Goal: Task Accomplishment & Management: Manage account settings

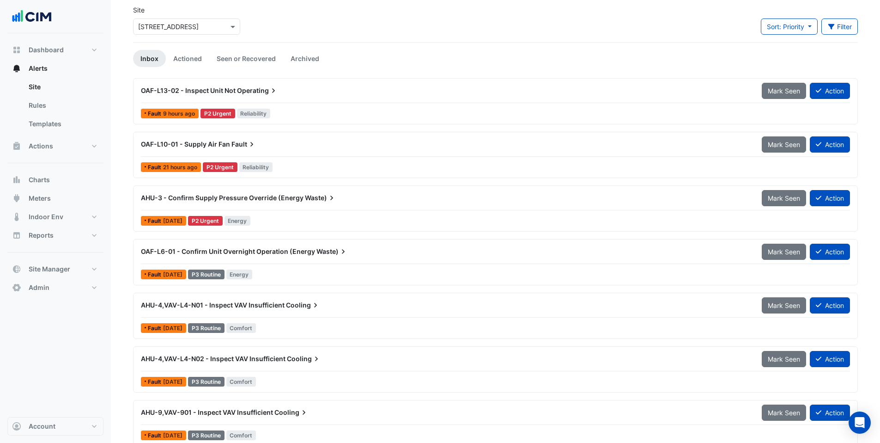
scroll to position [44, 0]
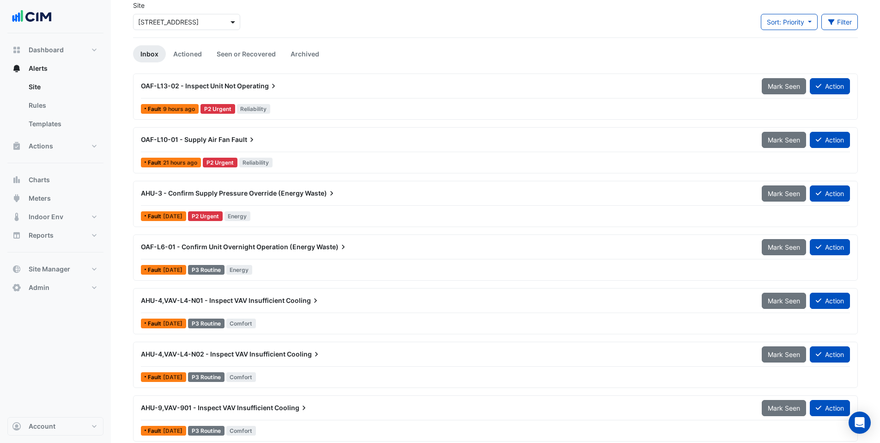
click at [235, 21] on span at bounding box center [234, 22] width 12 height 10
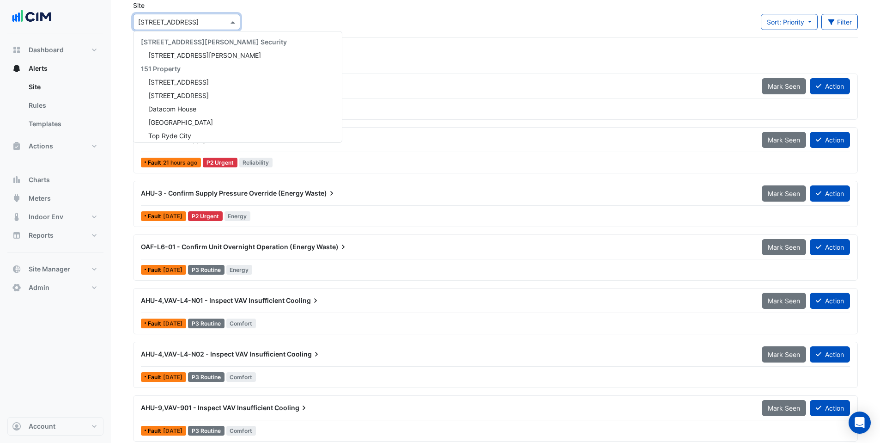
scroll to position [8488, 0]
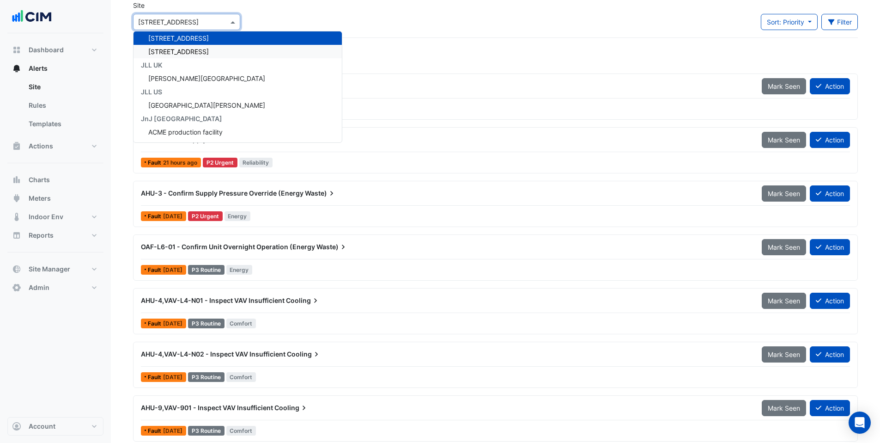
click at [227, 47] on div "[STREET_ADDRESS]" at bounding box center [238, 51] width 208 height 13
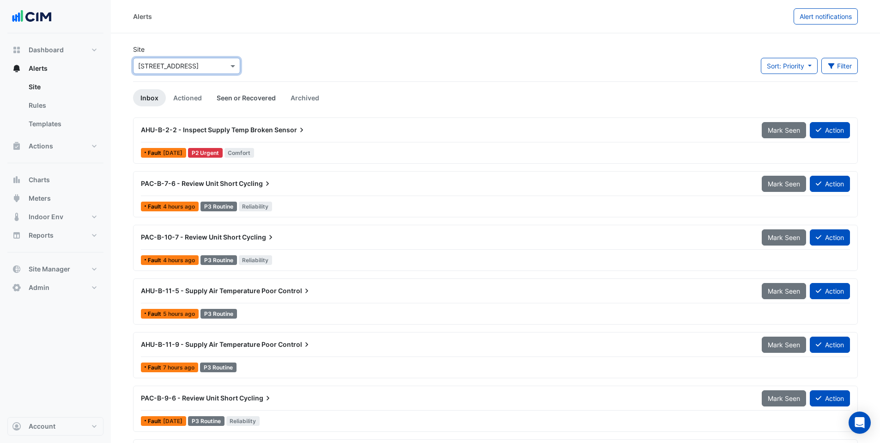
click at [258, 95] on link "Seen or Recovered" at bounding box center [246, 97] width 74 height 17
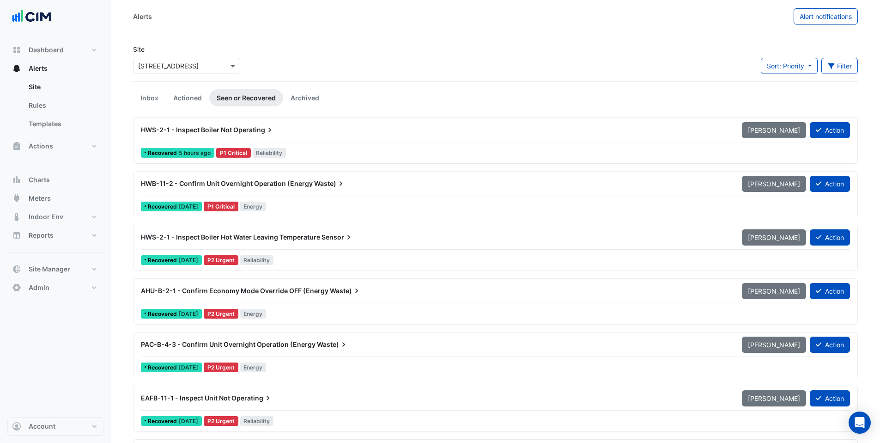
click at [418, 69] on div "Site Select a Site × 26 Narellan Street Sort: Priority Priority Updated Filter …" at bounding box center [496, 62] width 736 height 37
click at [314, 97] on link "Archived" at bounding box center [304, 97] width 43 height 17
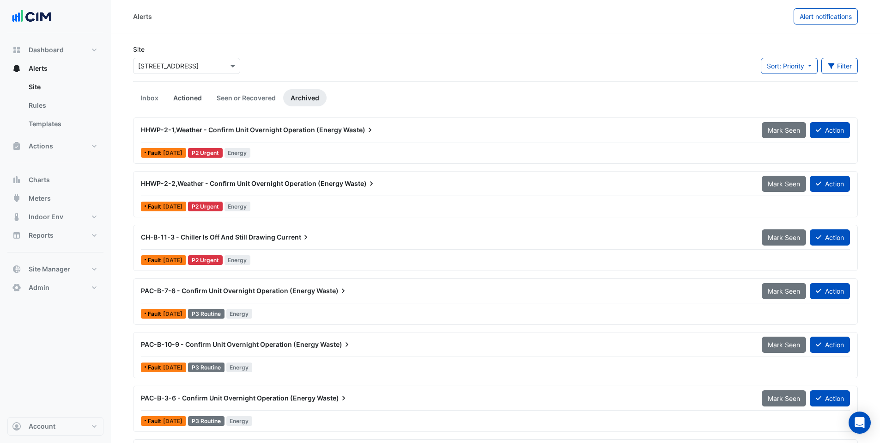
click at [179, 100] on link "Actioned" at bounding box center [187, 97] width 43 height 17
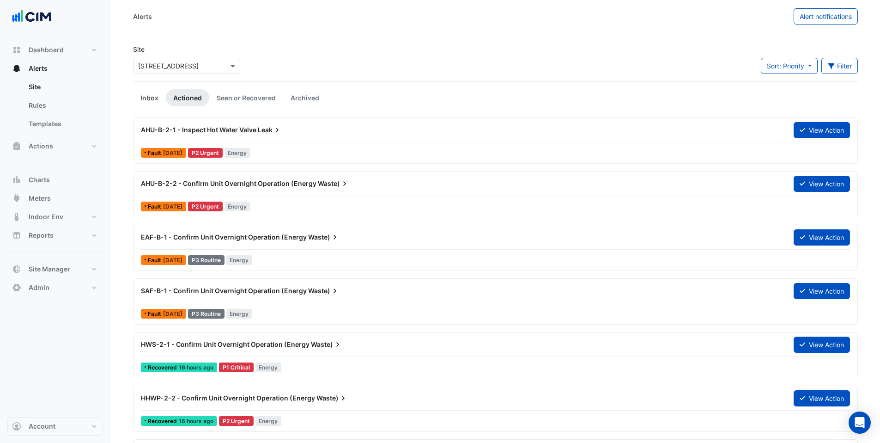
click at [148, 100] on link "Inbox" at bounding box center [149, 97] width 33 height 17
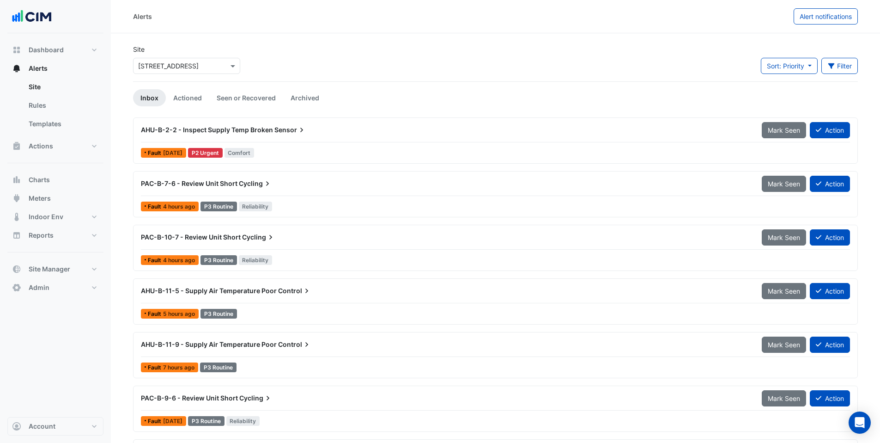
click at [416, 73] on div "Site Select a Site × 26 Narellan Street Sort: Priority Priority Updated Filter …" at bounding box center [496, 62] width 736 height 37
click at [188, 99] on link "Actioned" at bounding box center [187, 97] width 43 height 17
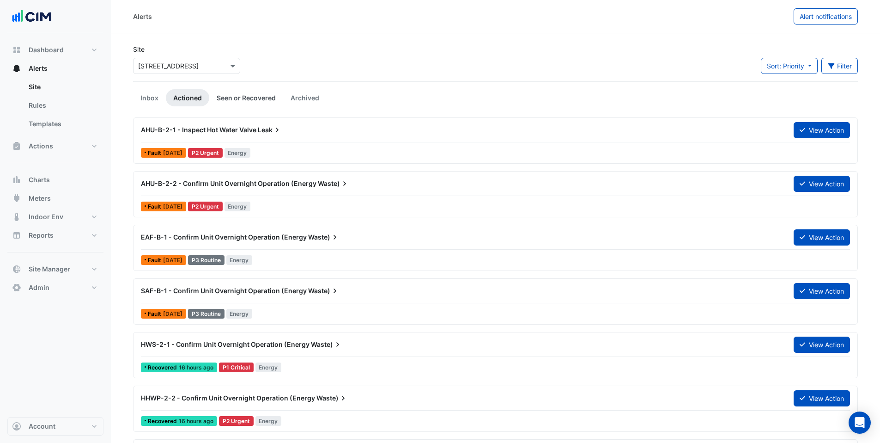
click at [231, 97] on link "Seen or Recovered" at bounding box center [246, 97] width 74 height 17
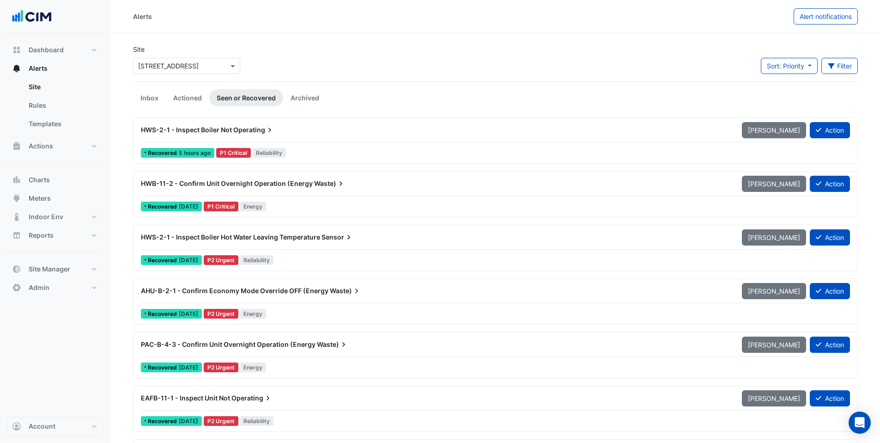
scroll to position [2, 0]
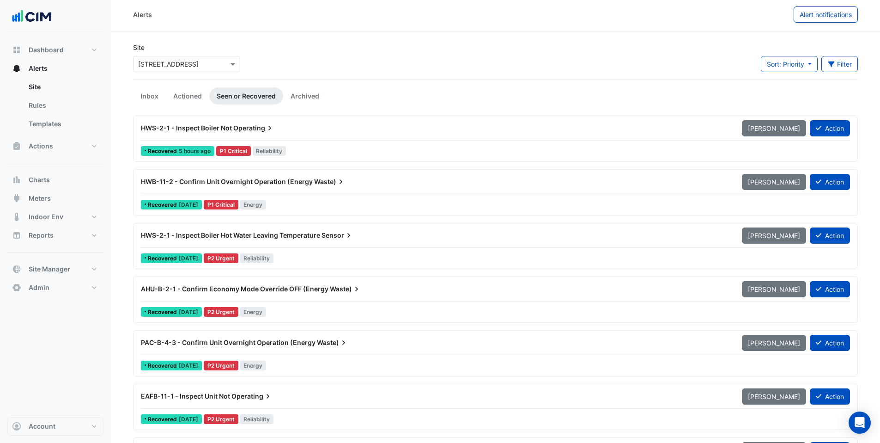
click at [300, 134] on div "HWS-2-1 - Inspect Boiler Not Operating" at bounding box center [435, 128] width 601 height 17
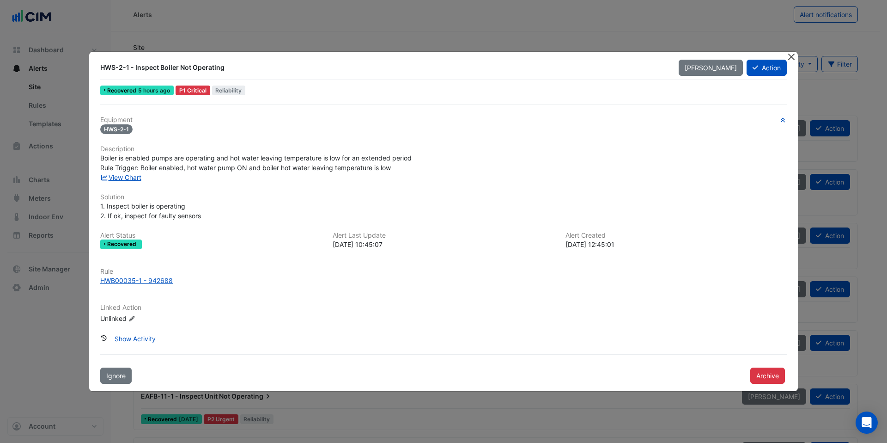
click at [793, 58] on button "Close" at bounding box center [792, 57] width 10 height 10
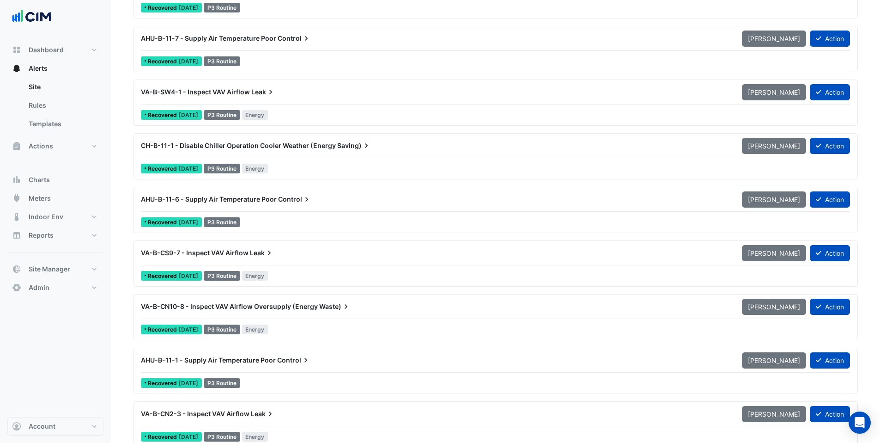
scroll to position [2609, 0]
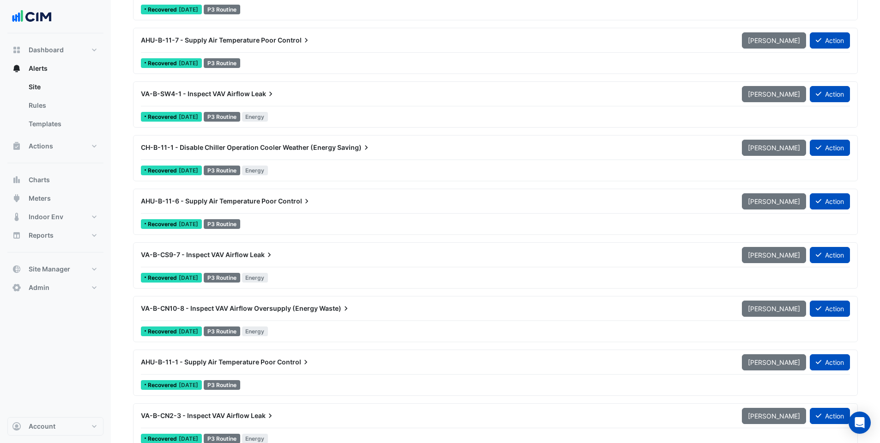
click at [252, 148] on span "CH-B-11-1 - Disable Chiller Operation Cooler Weather (Energy" at bounding box center [238, 147] width 195 height 8
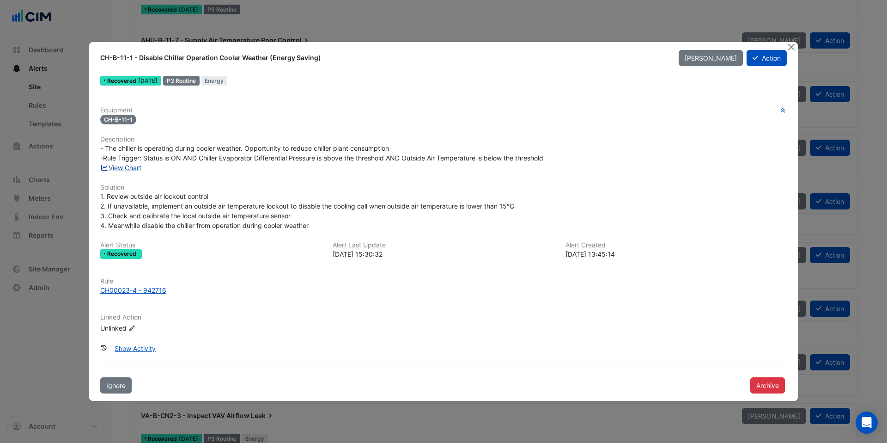
click at [116, 166] on link "View Chart" at bounding box center [120, 168] width 41 height 8
click at [792, 46] on button "Close" at bounding box center [792, 47] width 10 height 10
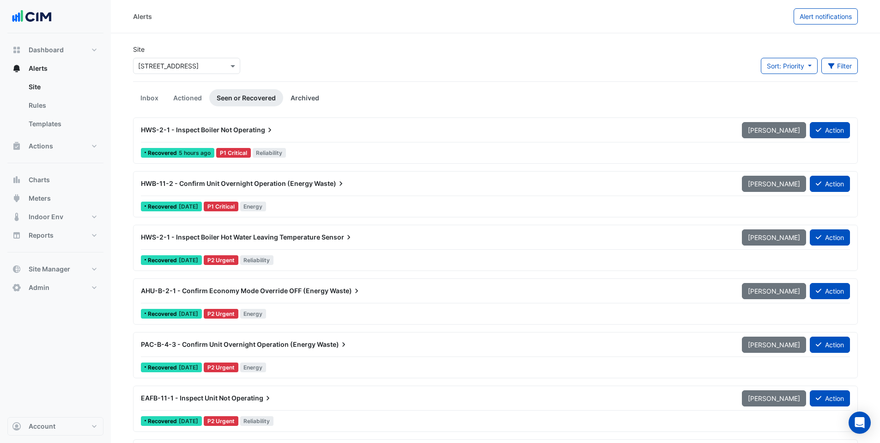
click at [308, 98] on link "Archived" at bounding box center [304, 97] width 43 height 17
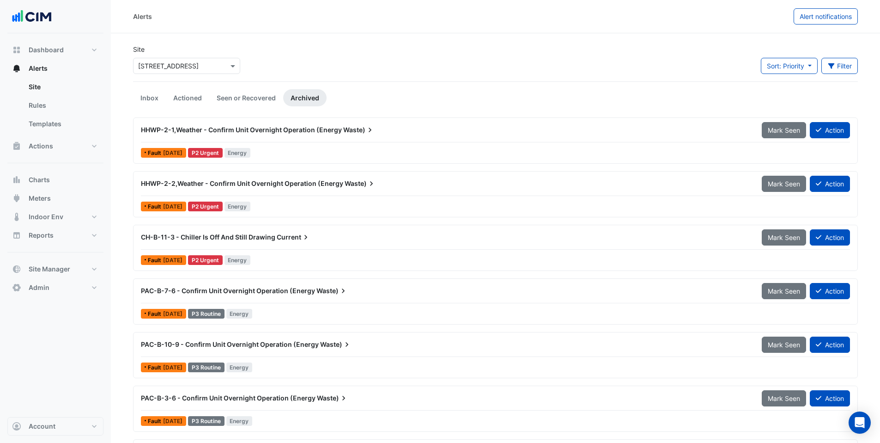
click at [275, 137] on div "HHWP-2-1,Weather - Confirm Unit Overnight Operation (Energy Waste)" at bounding box center [445, 130] width 621 height 17
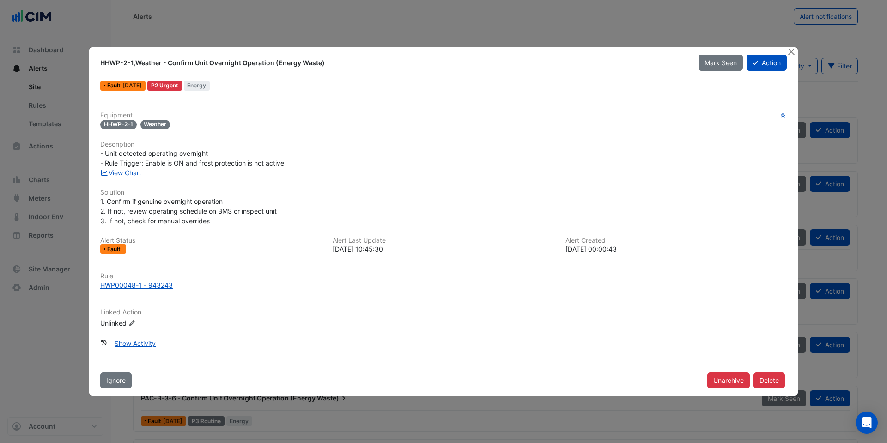
drag, startPoint x: 118, startPoint y: 60, endPoint x: 312, endPoint y: 69, distance: 193.9
click at [312, 69] on div "HHWP-2-1,Weather - Confirm Unit Overnight Operation (Energy Waste)" at bounding box center [394, 63] width 599 height 17
click at [299, 67] on div "HHWP-2-1,Weather - Confirm Unit Overnight Operation (Energy Waste)" at bounding box center [393, 62] width 587 height 9
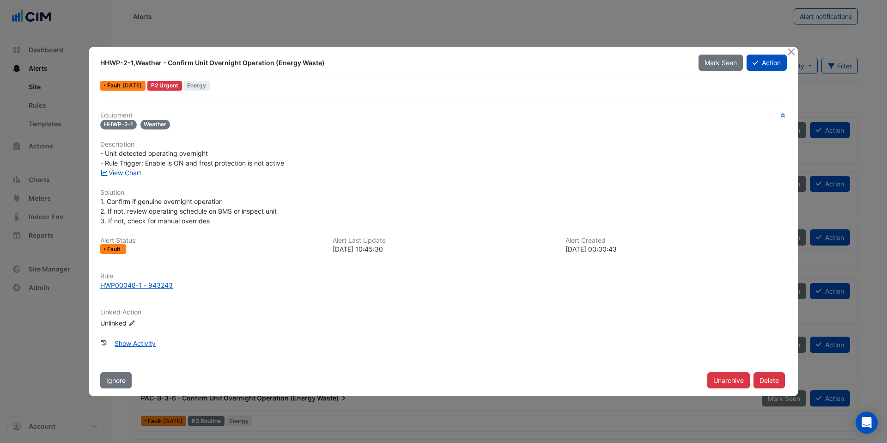
click at [299, 66] on div "HHWP-2-1,Weather - Confirm Unit Overnight Operation (Energy Waste)" at bounding box center [393, 62] width 587 height 9
drag, startPoint x: 302, startPoint y: 61, endPoint x: 86, endPoint y: 61, distance: 215.4
click at [86, 61] on ngb-modal-window "HHWP-2-1,Weather - Confirm Unit Overnight Operation (Energy Waste) Mark Seen Ac…" at bounding box center [443, 221] width 887 height 443
click at [294, 61] on div "HHWP-2-1,Weather - Confirm Unit Overnight Operation (Energy Waste)" at bounding box center [393, 62] width 587 height 9
drag, startPoint x: 327, startPoint y: 64, endPoint x: 98, endPoint y: 56, distance: 228.4
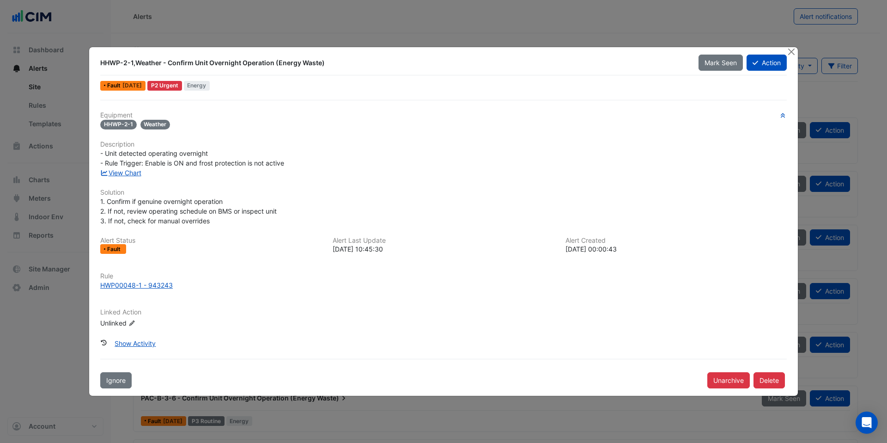
click at [98, 56] on div "HHWP-2-1,Weather - Confirm Unit Overnight Operation (Energy Waste)" at bounding box center [394, 63] width 599 height 17
click at [790, 51] on button "Close" at bounding box center [792, 52] width 10 height 10
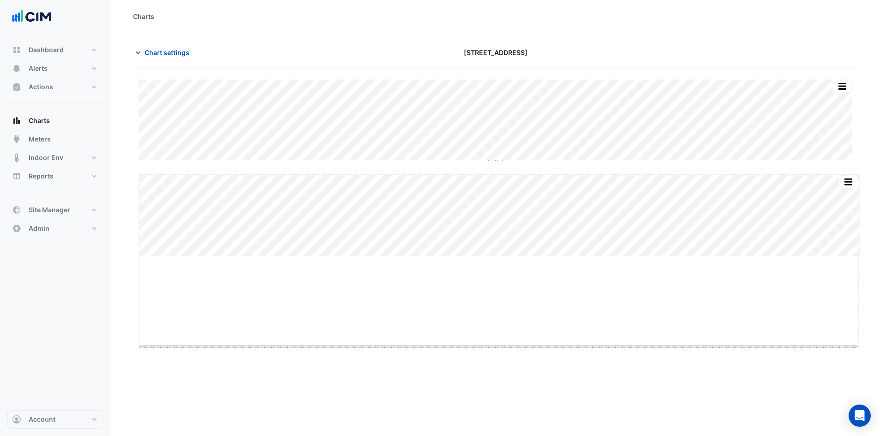
type input "**********"
drag, startPoint x: 496, startPoint y: 256, endPoint x: 488, endPoint y: 346, distance: 90.1
click at [157, 51] on span "Chart settings" at bounding box center [167, 53] width 45 height 10
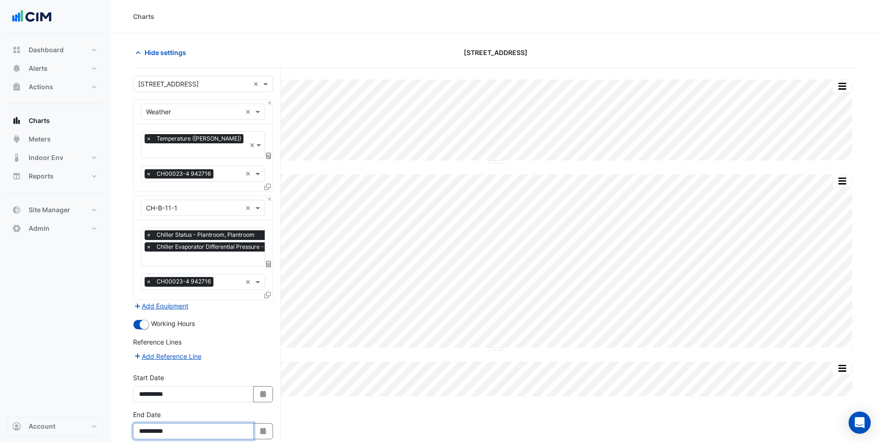
click at [162, 423] on input "**********" at bounding box center [193, 431] width 121 height 16
drag, startPoint x: 176, startPoint y: 418, endPoint x: 170, endPoint y: 418, distance: 6.0
click at [170, 423] on input "**********" at bounding box center [193, 431] width 121 height 16
type input "**********"
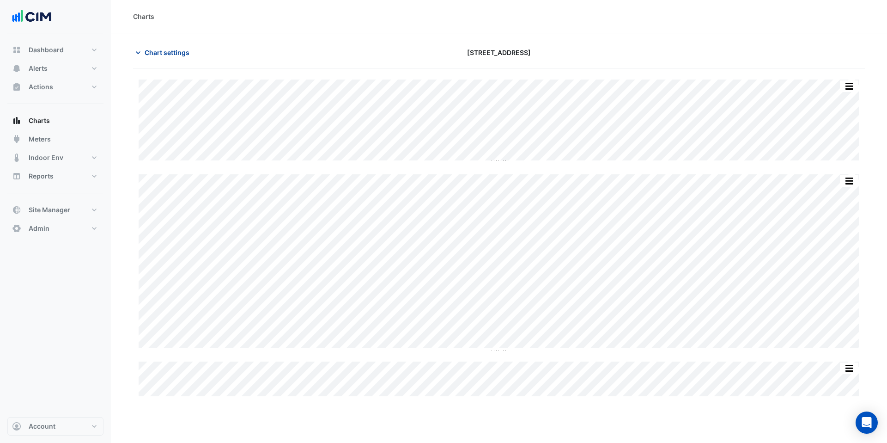
click at [164, 52] on span "Chart settings" at bounding box center [167, 53] width 45 height 10
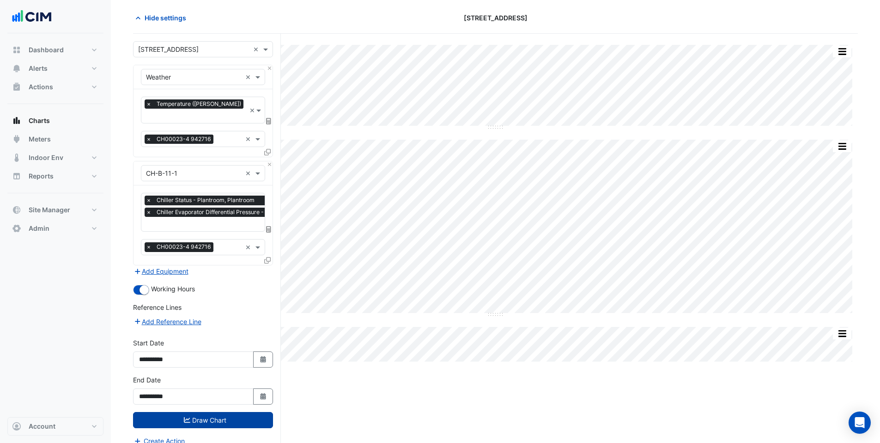
scroll to position [35, 0]
click at [148, 20] on span "Hide settings" at bounding box center [166, 17] width 42 height 10
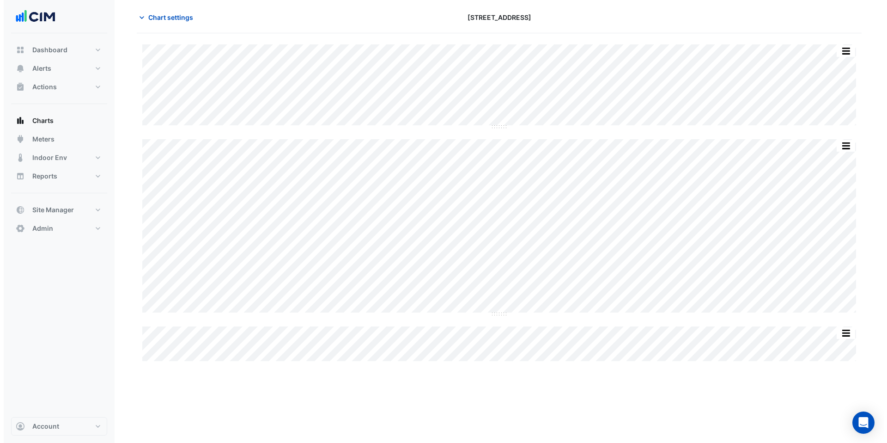
scroll to position [0, 0]
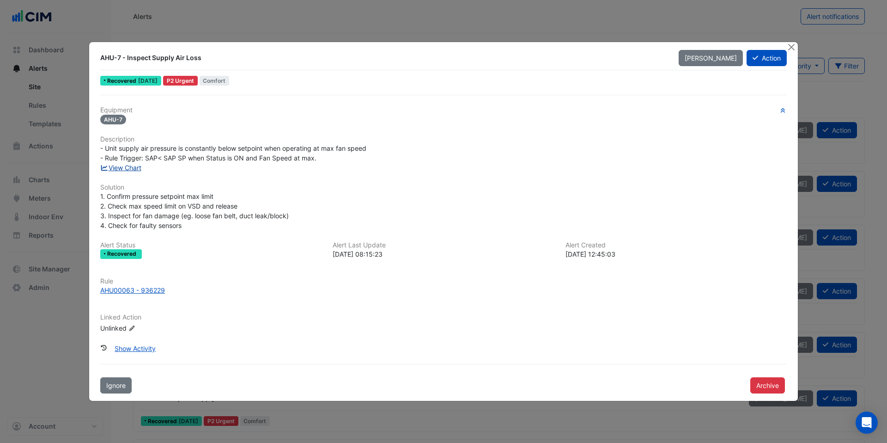
click at [126, 167] on link "View Chart" at bounding box center [120, 168] width 41 height 8
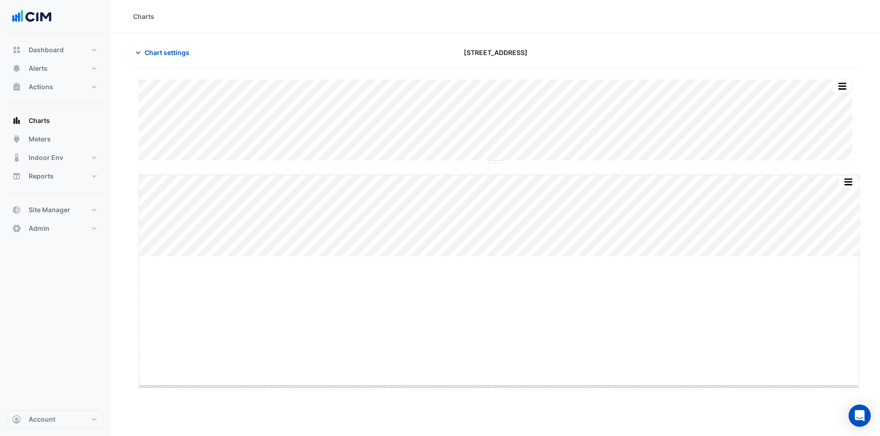
drag, startPoint x: 495, startPoint y: 256, endPoint x: 488, endPoint y: 385, distance: 130.1
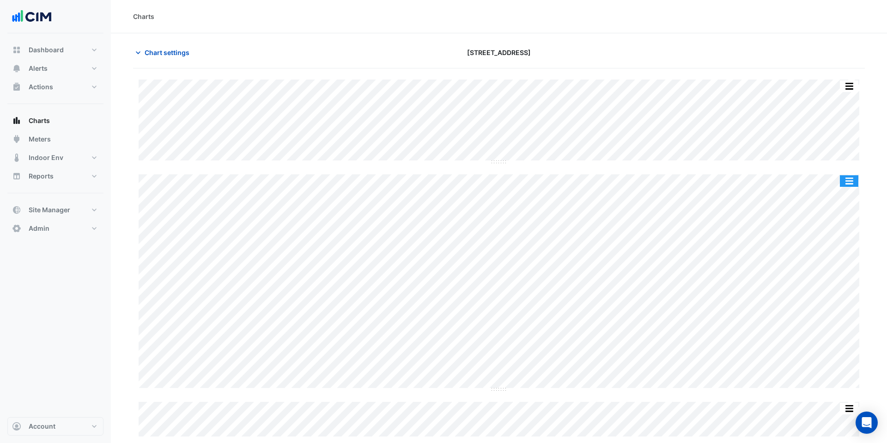
click at [848, 183] on button "button" at bounding box center [849, 181] width 18 height 12
click at [832, 185] on button "button" at bounding box center [831, 181] width 18 height 12
click at [157, 49] on span "Chart settings" at bounding box center [167, 53] width 45 height 10
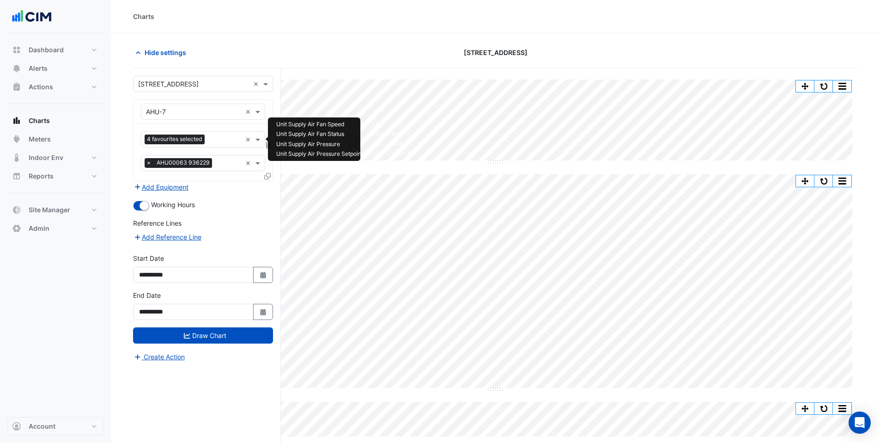
click at [229, 143] on input "text" at bounding box center [224, 140] width 33 height 10
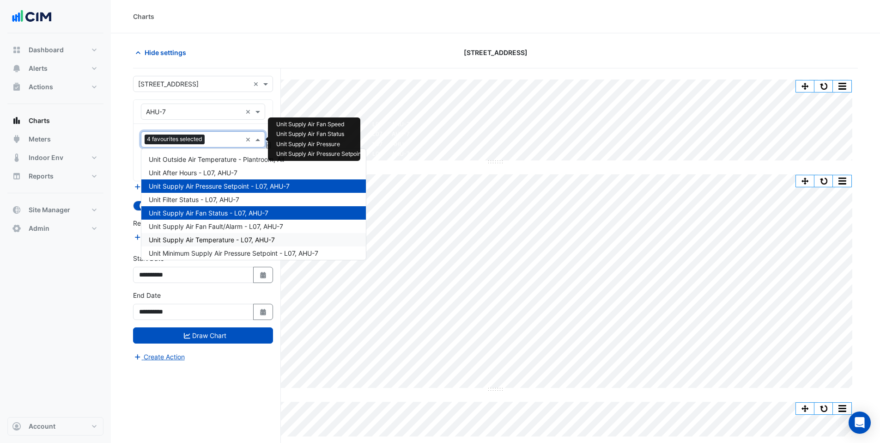
click at [47, 285] on div "Dashboard Portfolio Ratings Performance Alerts Site Rules Templates Actions Sit…" at bounding box center [55, 225] width 96 height 384
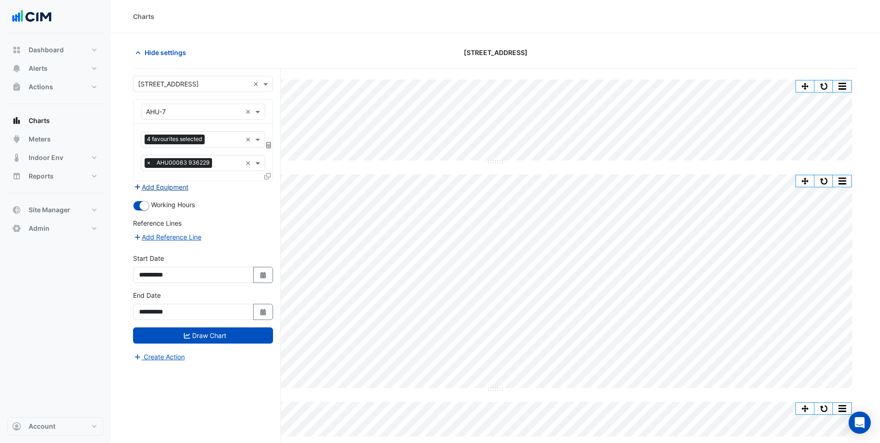
click at [164, 183] on button "Add Equipment" at bounding box center [161, 187] width 56 height 11
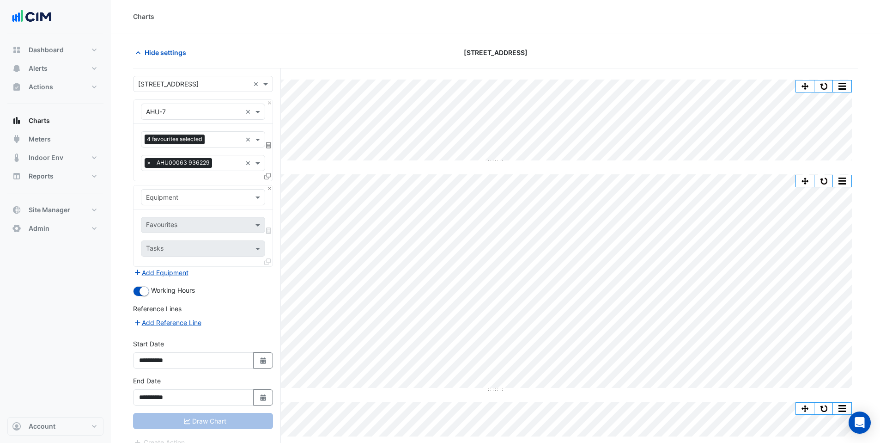
click at [162, 197] on input "text" at bounding box center [194, 198] width 96 height 10
type input "*"
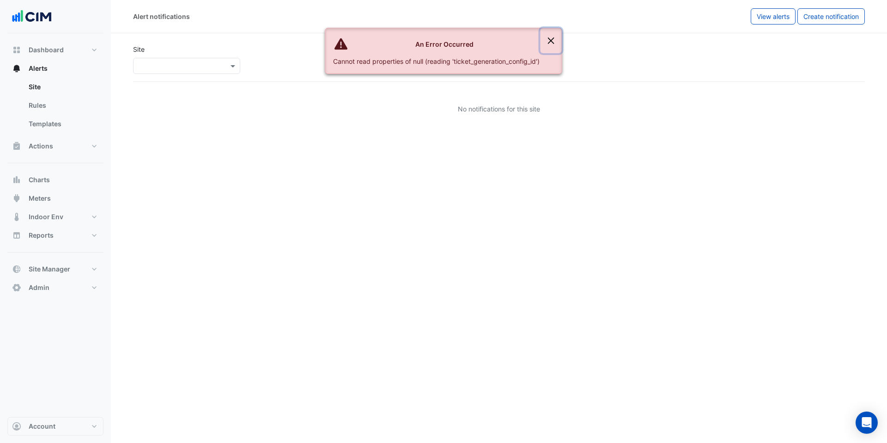
click at [552, 39] on button "Close" at bounding box center [551, 40] width 21 height 25
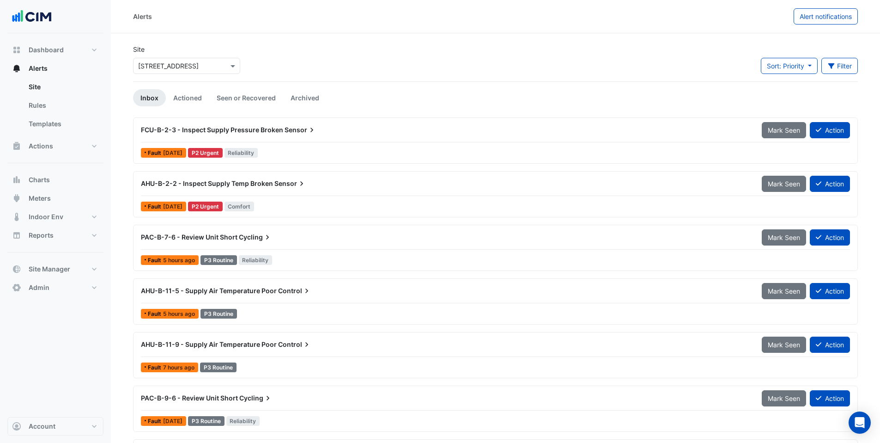
click at [30, 414] on div "Dashboard Portfolio Ratings Performance Alerts Site Rules Templates Actions Sit…" at bounding box center [55, 225] width 96 height 384
click at [35, 424] on span "Account" at bounding box center [42, 426] width 27 height 9
click at [32, 407] on link "Sign Out" at bounding box center [56, 402] width 88 height 18
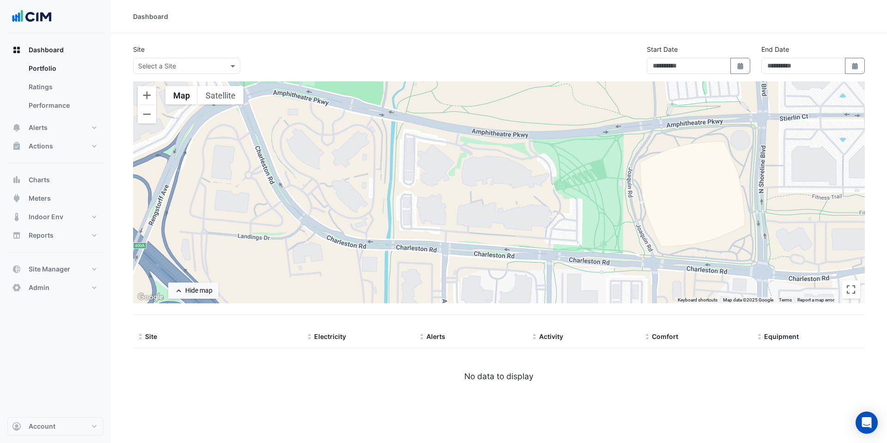
type input "**********"
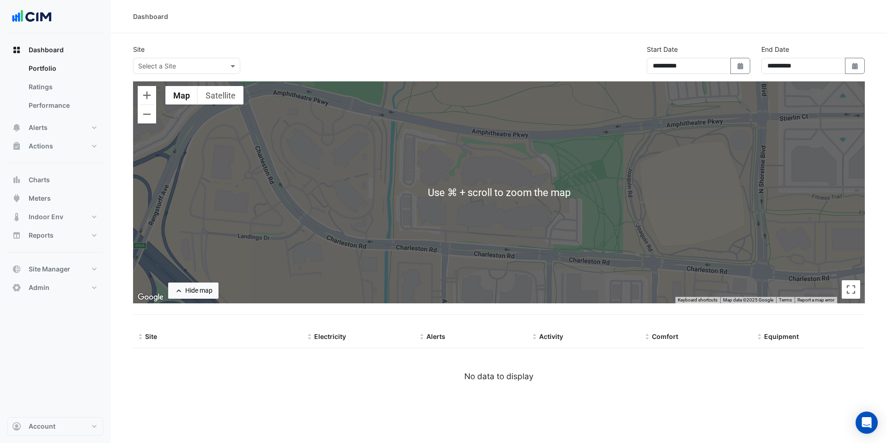
click at [396, 49] on div "**********" at bounding box center [499, 62] width 743 height 37
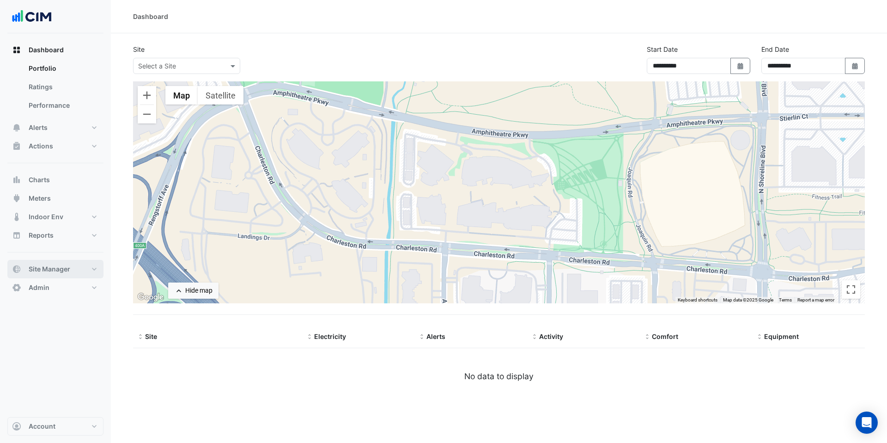
click at [59, 270] on span "Site Manager" at bounding box center [50, 268] width 42 height 9
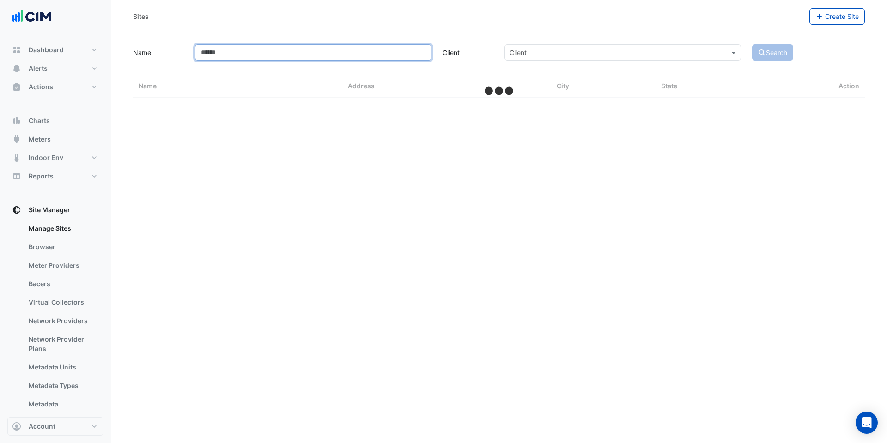
select select "***"
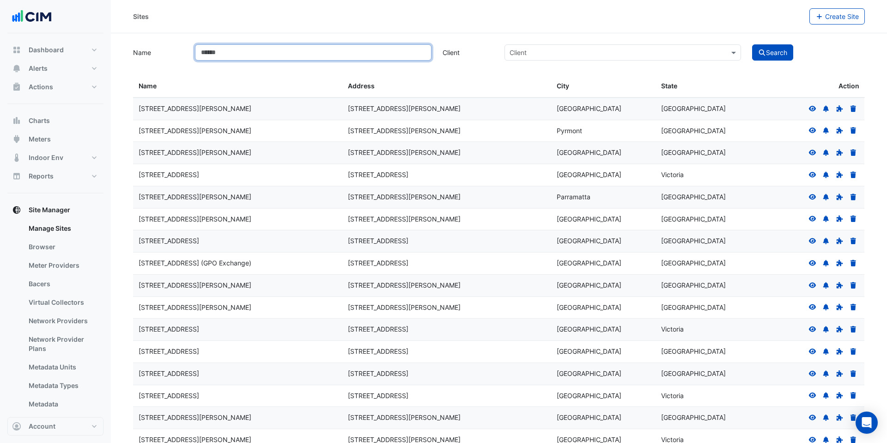
click at [254, 51] on input "Name" at bounding box center [313, 52] width 237 height 16
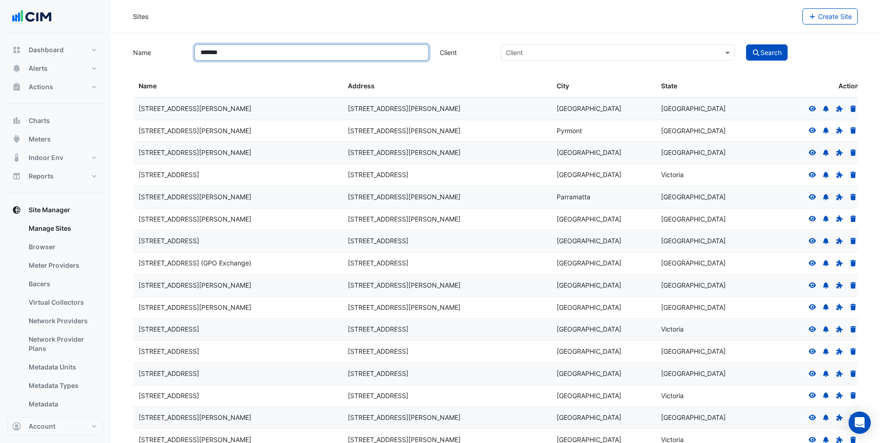
type input "*******"
click at [746, 44] on button "Search" at bounding box center [767, 52] width 42 height 16
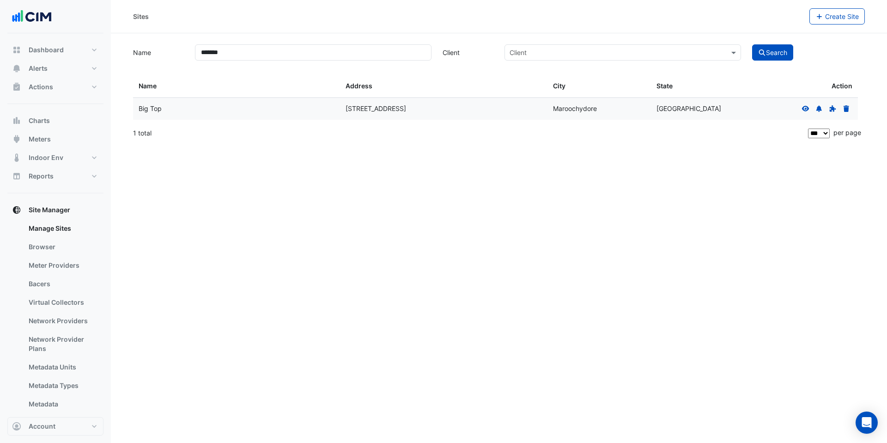
click at [804, 110] on icon at bounding box center [805, 108] width 7 height 6
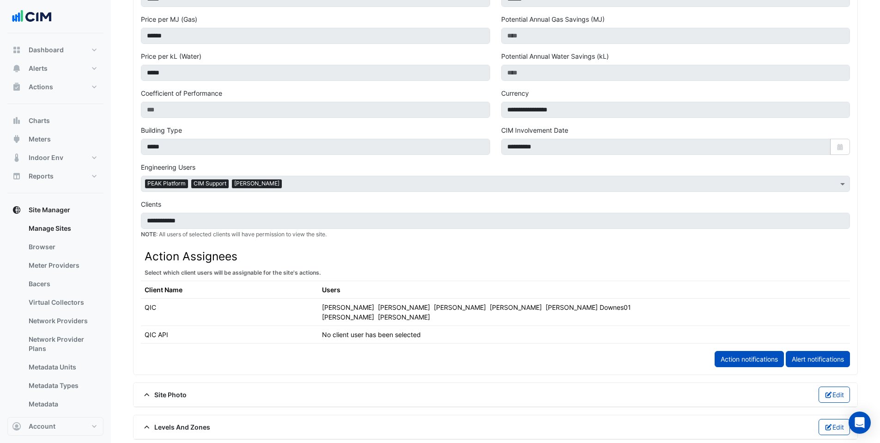
scroll to position [286, 0]
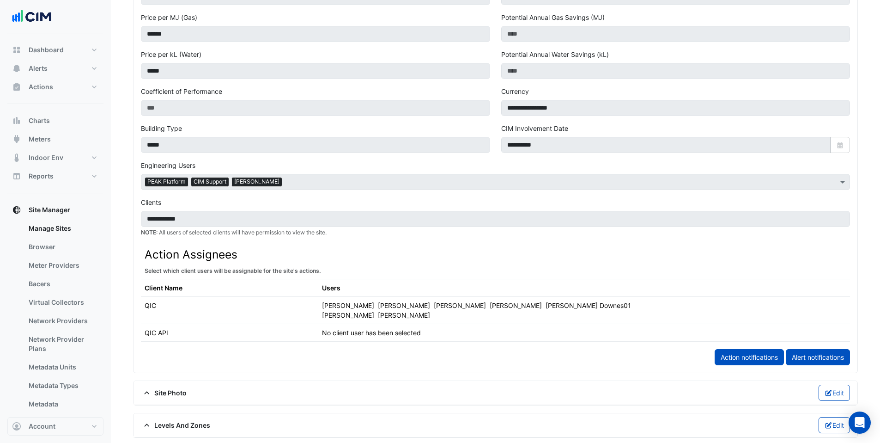
click at [546, 305] on div "[PERSON_NAME] Downes01" at bounding box center [589, 305] width 86 height 10
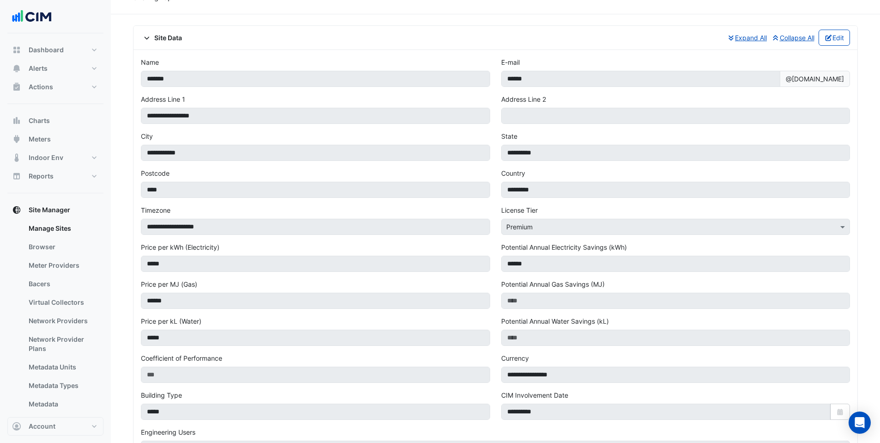
scroll to position [0, 0]
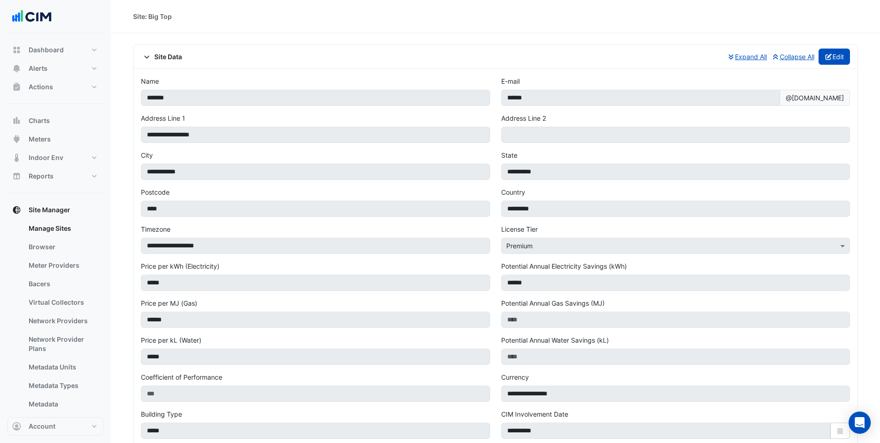
click at [842, 60] on button "Edit" at bounding box center [835, 57] width 32 height 16
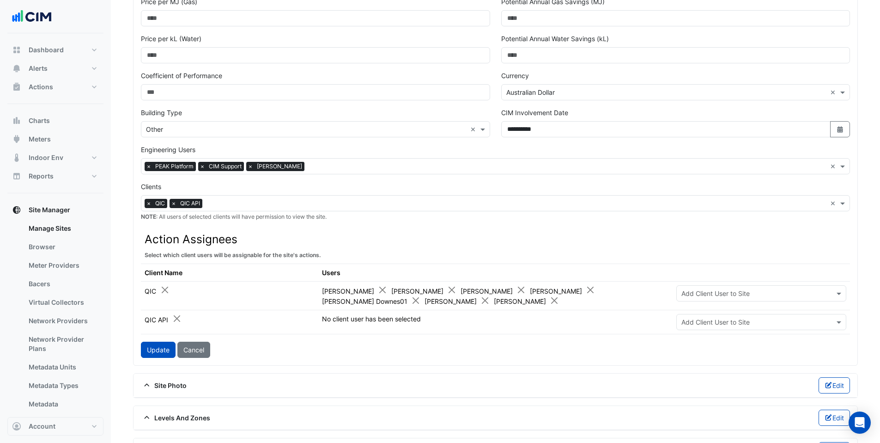
scroll to position [324, 0]
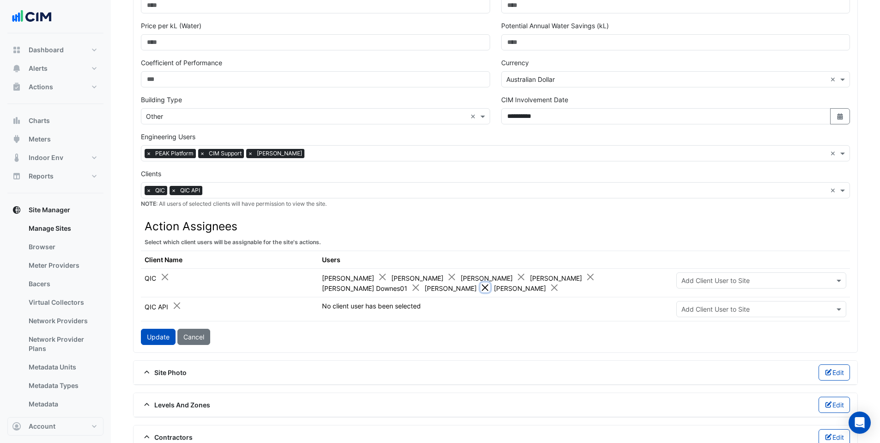
click at [481, 288] on button "Close" at bounding box center [486, 287] width 10 height 10
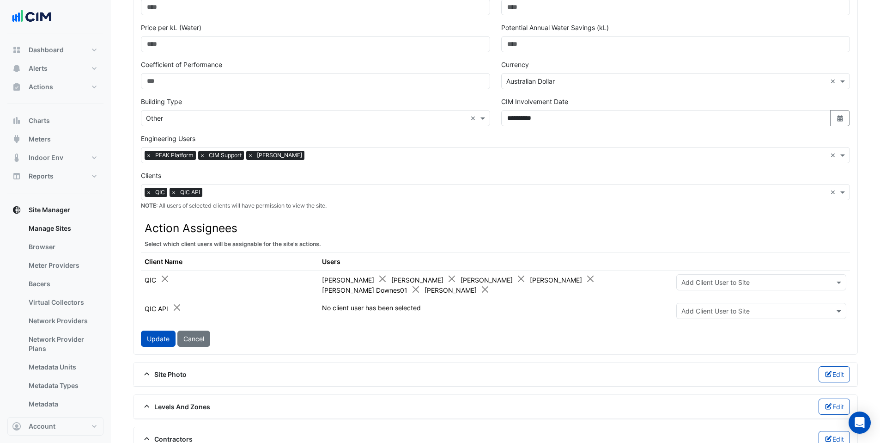
click at [308, 154] on input "text" at bounding box center [567, 156] width 519 height 10
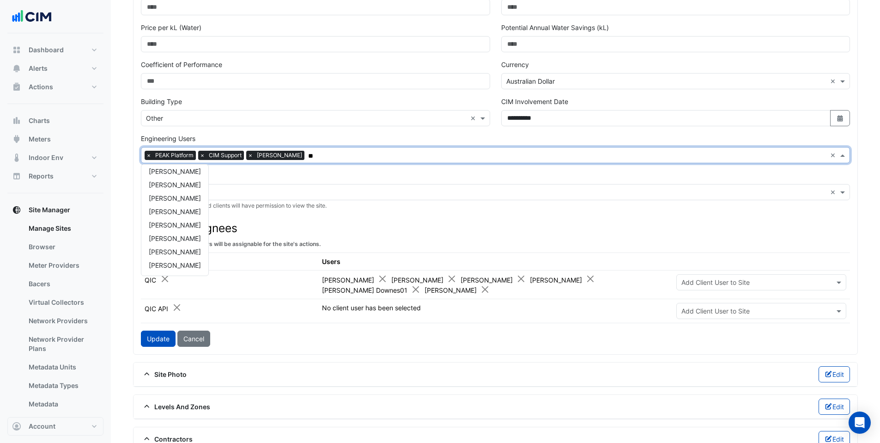
scroll to position [0, 0]
type input "*****"
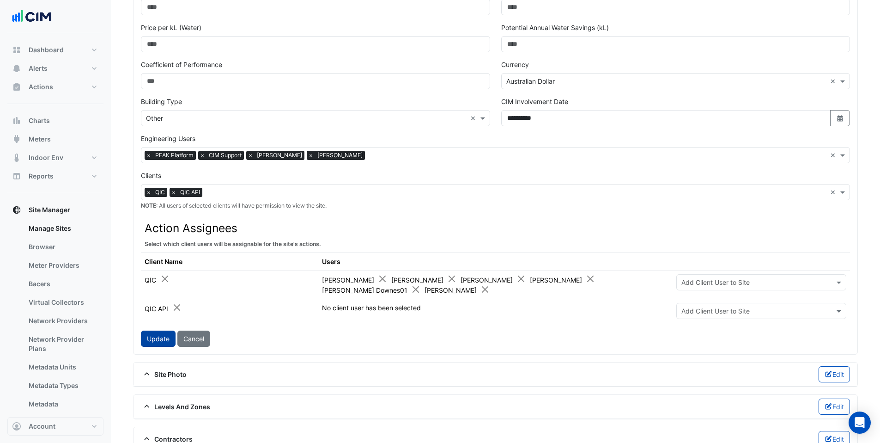
click at [155, 343] on button "Update" at bounding box center [158, 338] width 35 height 16
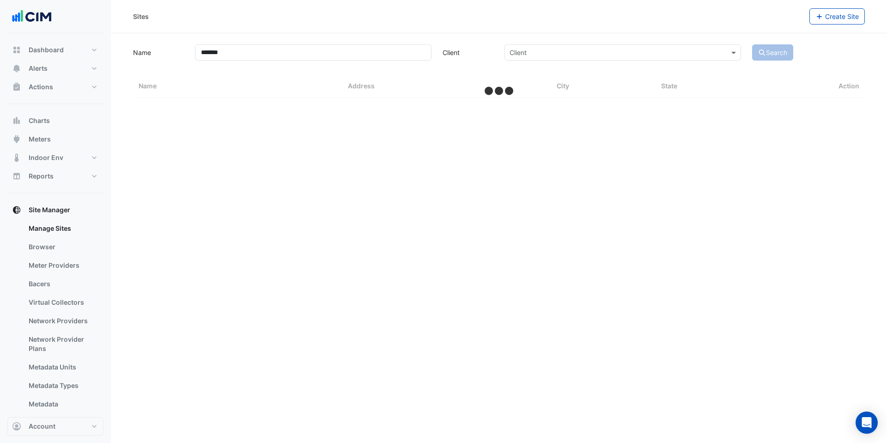
select select "***"
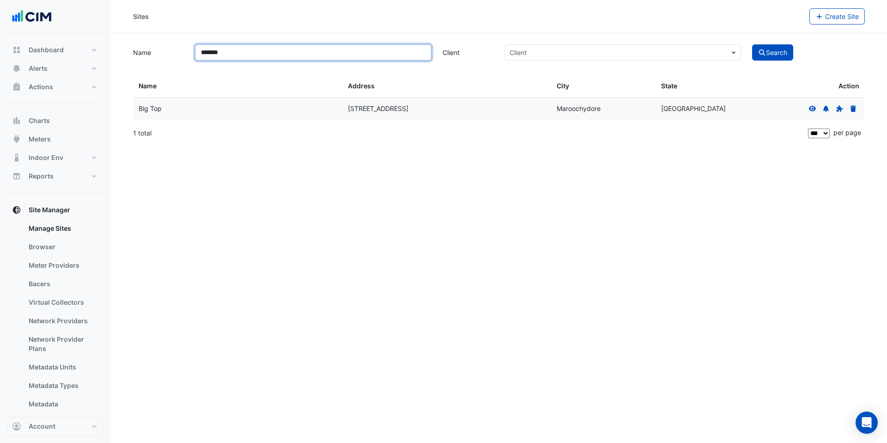
drag, startPoint x: 232, startPoint y: 53, endPoint x: 193, endPoint y: 45, distance: 39.6
click at [193, 45] on div "*******" at bounding box center [313, 52] width 248 height 16
type input "*****"
click at [770, 53] on button "Search" at bounding box center [773, 52] width 42 height 16
click at [811, 106] on icon at bounding box center [812, 108] width 7 height 6
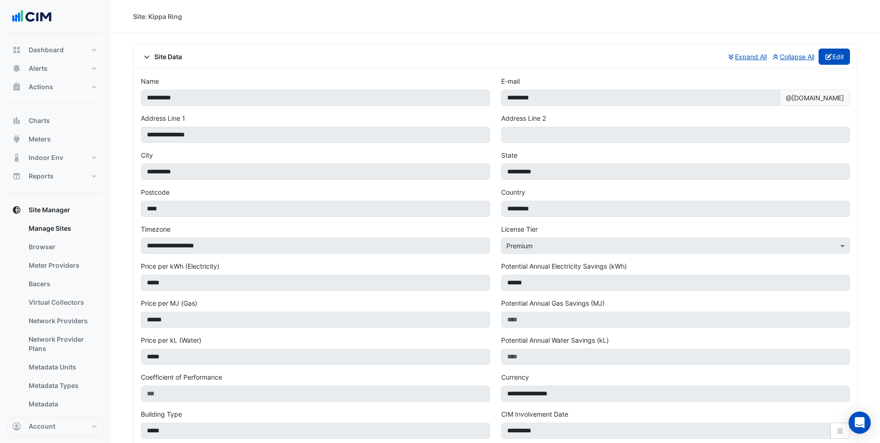
click at [843, 59] on button "Edit" at bounding box center [835, 57] width 32 height 16
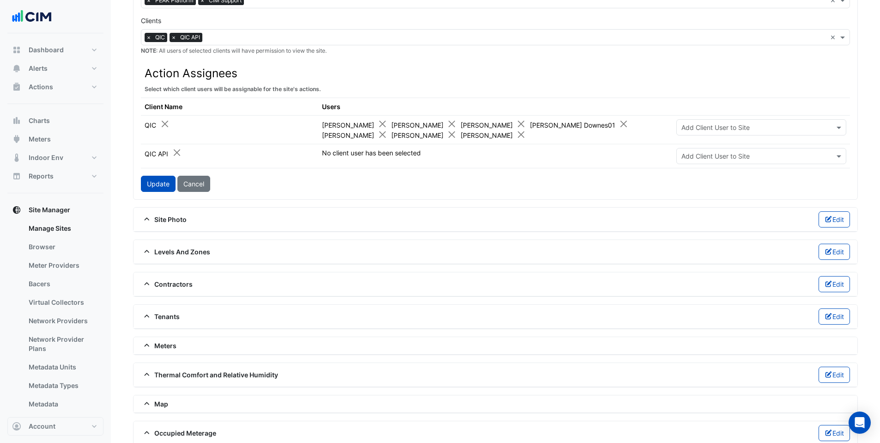
scroll to position [471, 0]
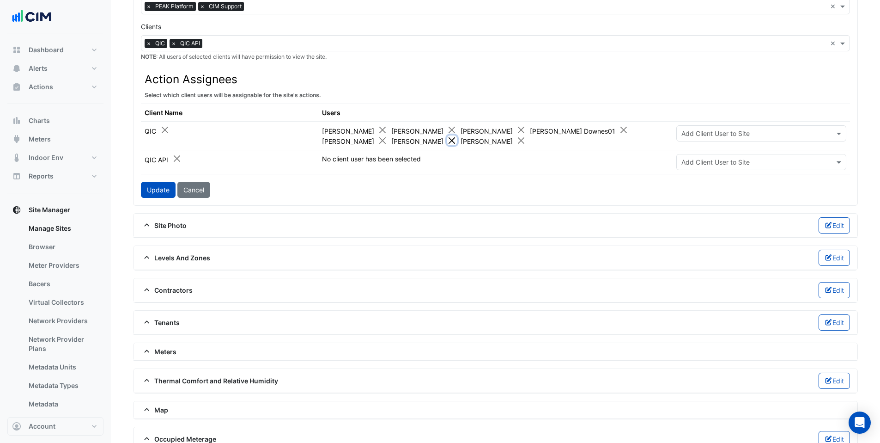
click at [447, 142] on button "Close" at bounding box center [452, 140] width 10 height 10
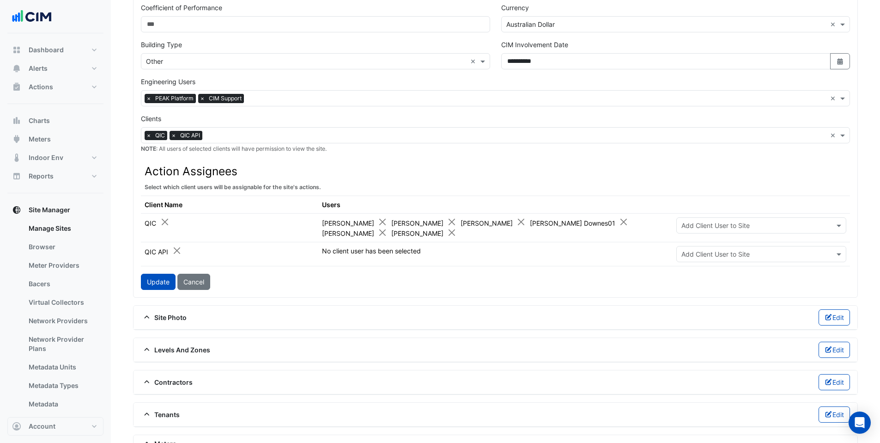
scroll to position [364, 0]
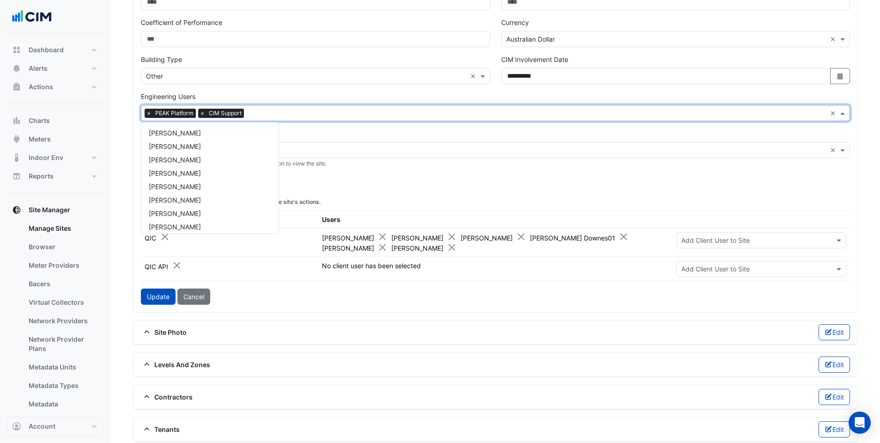
click at [275, 114] on input "text" at bounding box center [537, 114] width 579 height 10
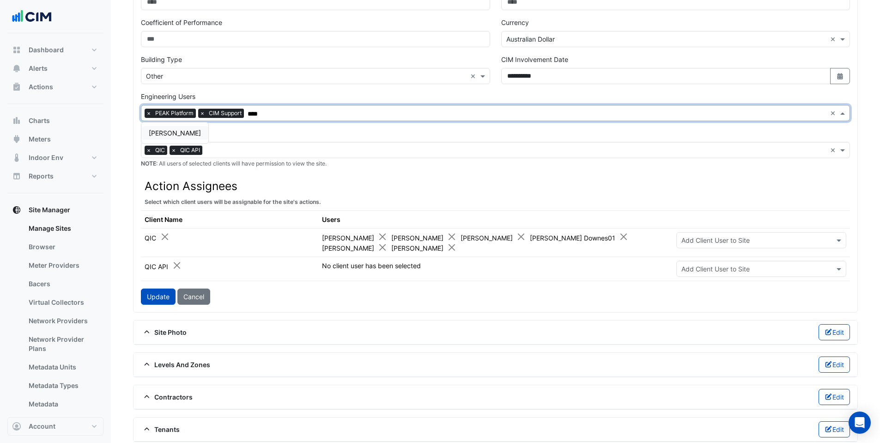
type input "*****"
click at [166, 298] on button "Update" at bounding box center [158, 296] width 35 height 16
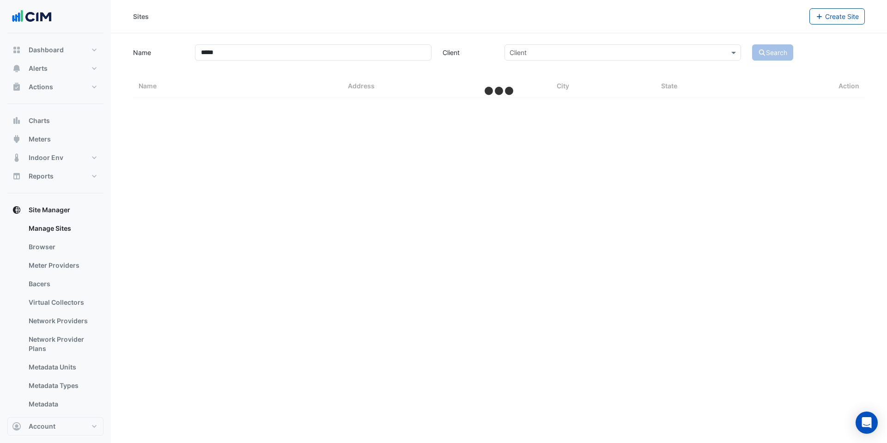
select select "***"
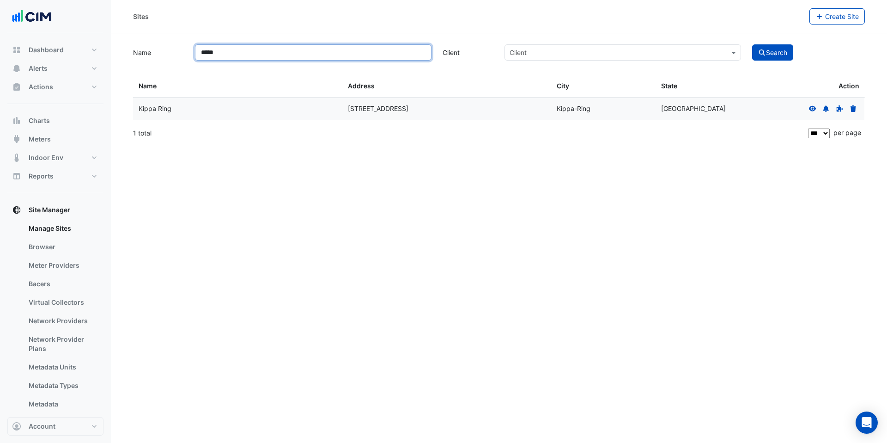
drag, startPoint x: 225, startPoint y: 49, endPoint x: 188, endPoint y: 43, distance: 37.5
click at [189, 48] on div "*****" at bounding box center [313, 52] width 248 height 16
type input "******"
click at [770, 54] on button "Search" at bounding box center [773, 52] width 42 height 16
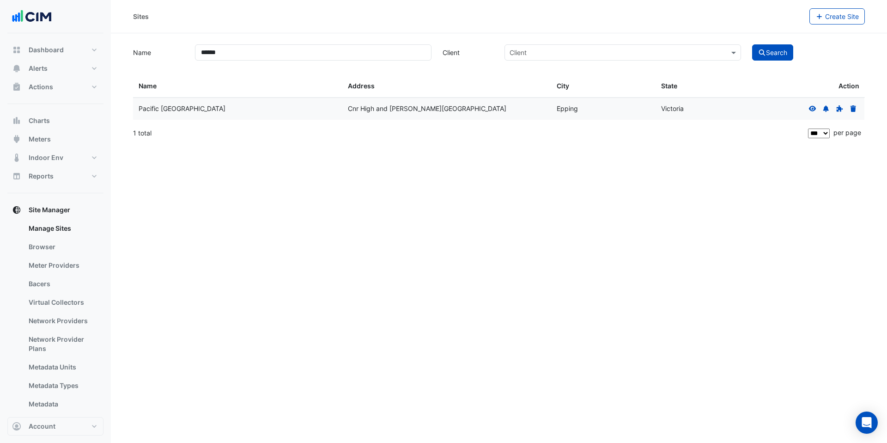
click at [811, 109] on icon at bounding box center [813, 108] width 8 height 6
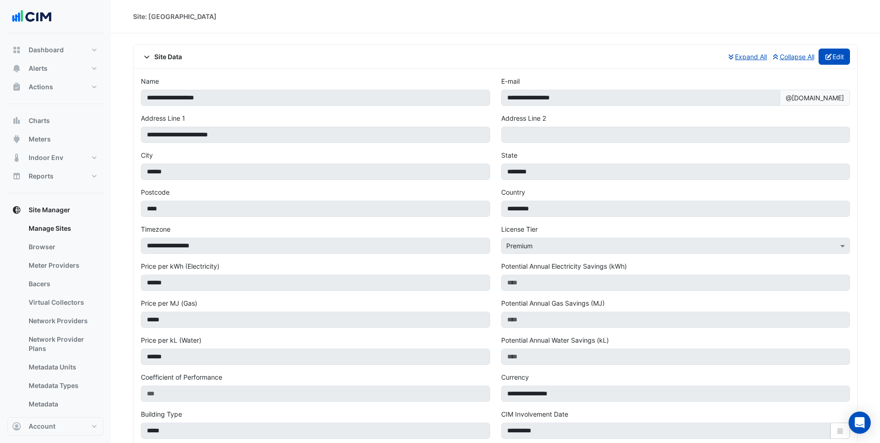
click at [840, 54] on button "Edit" at bounding box center [835, 57] width 32 height 16
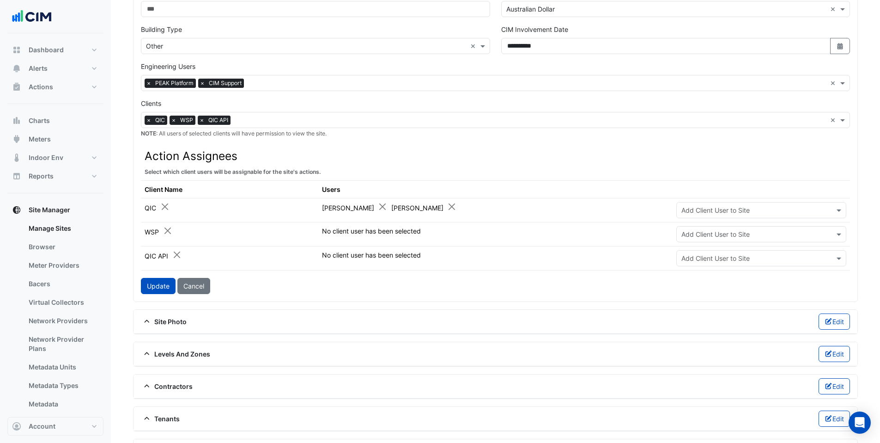
scroll to position [392, 0]
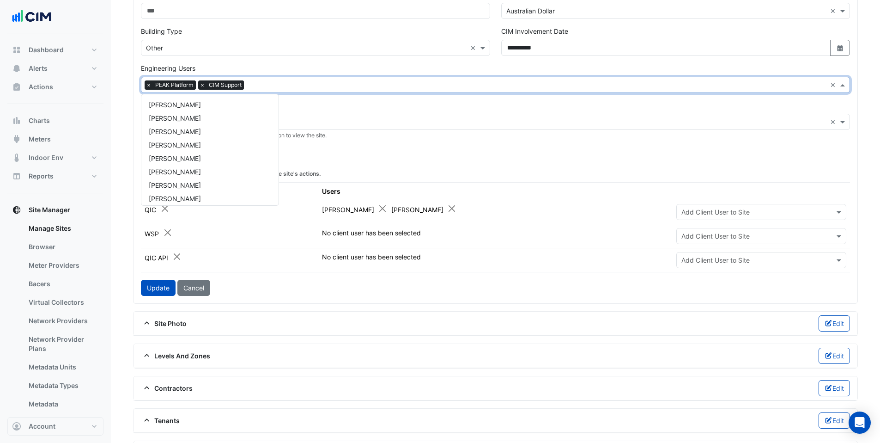
click at [266, 82] on input "text" at bounding box center [537, 86] width 579 height 10
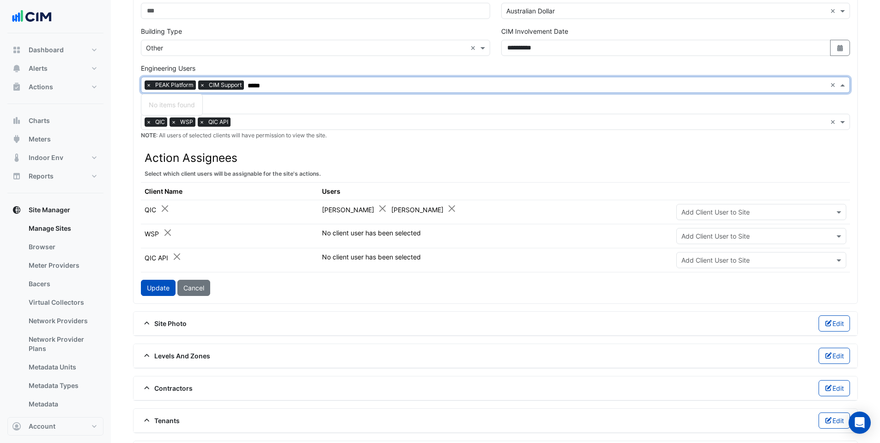
type input "****"
click at [157, 288] on button "Update" at bounding box center [158, 288] width 35 height 16
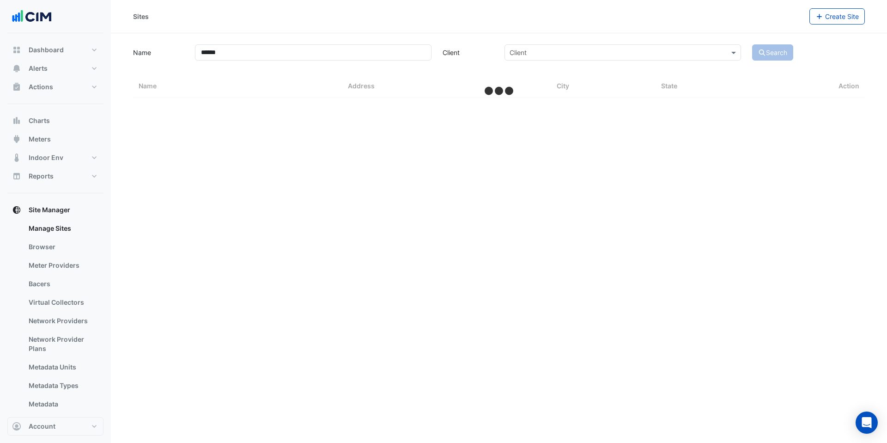
select select "***"
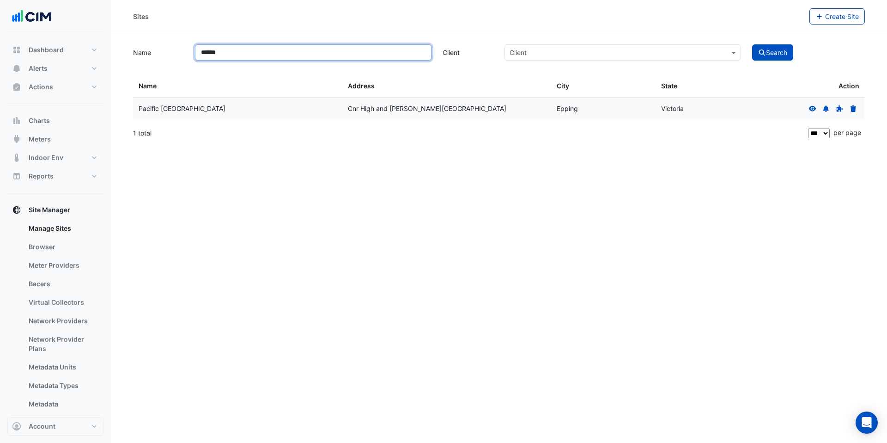
drag, startPoint x: 233, startPoint y: 53, endPoint x: 176, endPoint y: 47, distance: 57.2
click at [176, 47] on div "Name ****** Client Client Search" at bounding box center [499, 52] width 743 height 18
type input "****"
click at [811, 111] on icon at bounding box center [813, 108] width 8 height 6
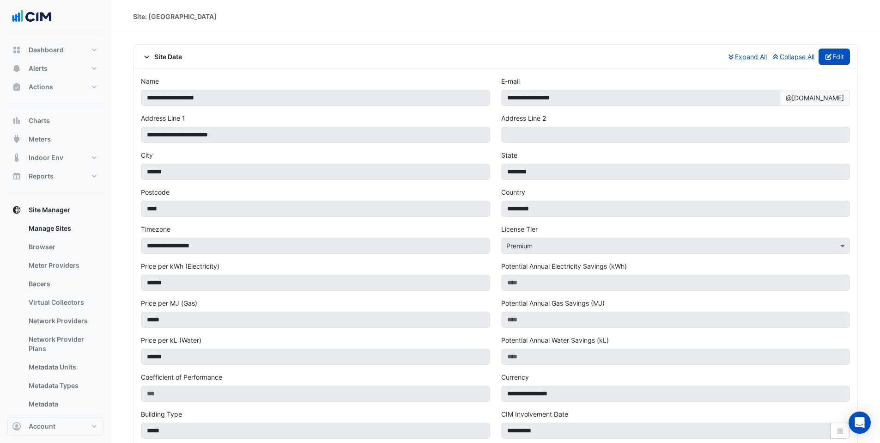
click at [832, 59] on button "Edit" at bounding box center [835, 57] width 32 height 16
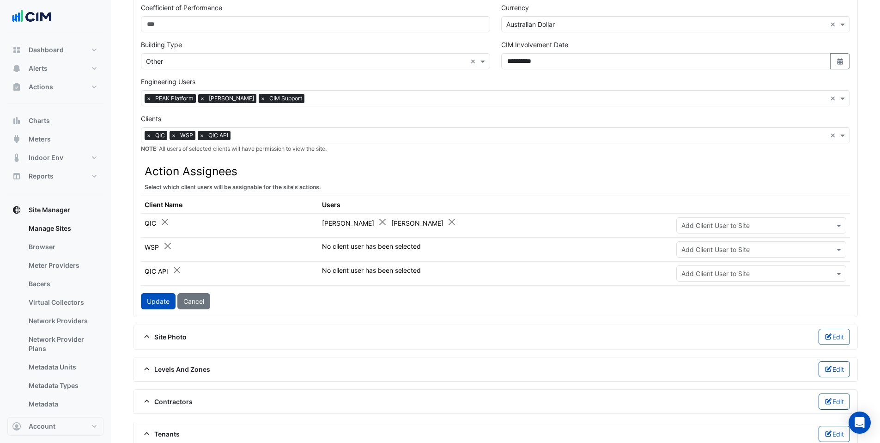
scroll to position [391, 0]
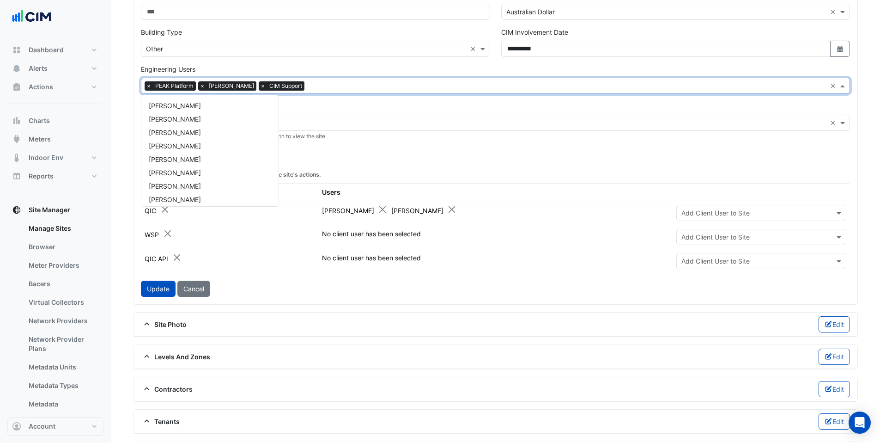
click at [308, 88] on input "text" at bounding box center [567, 87] width 519 height 10
click at [191, 293] on button "Cancel" at bounding box center [193, 289] width 33 height 16
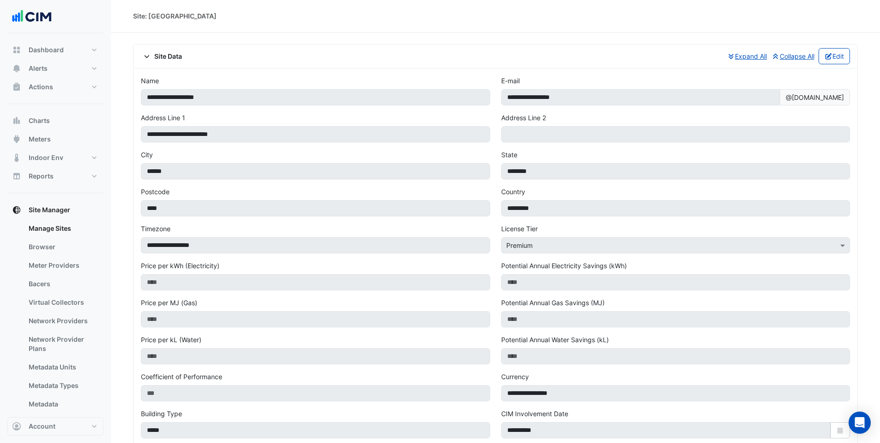
scroll to position [0, 0]
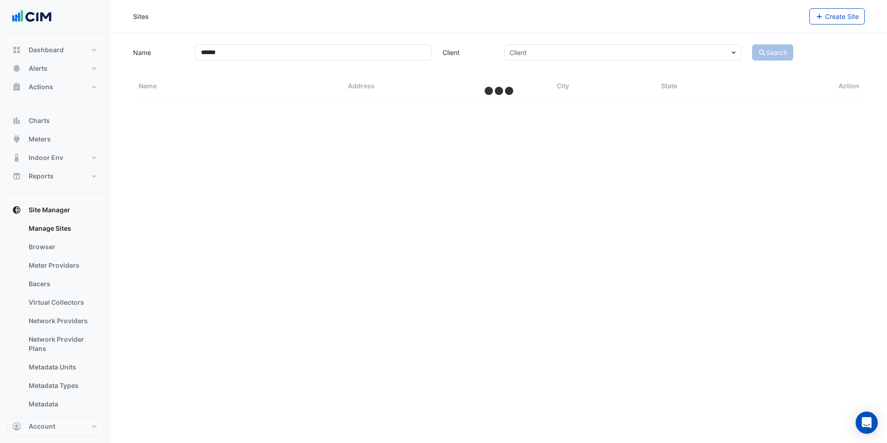
select select "***"
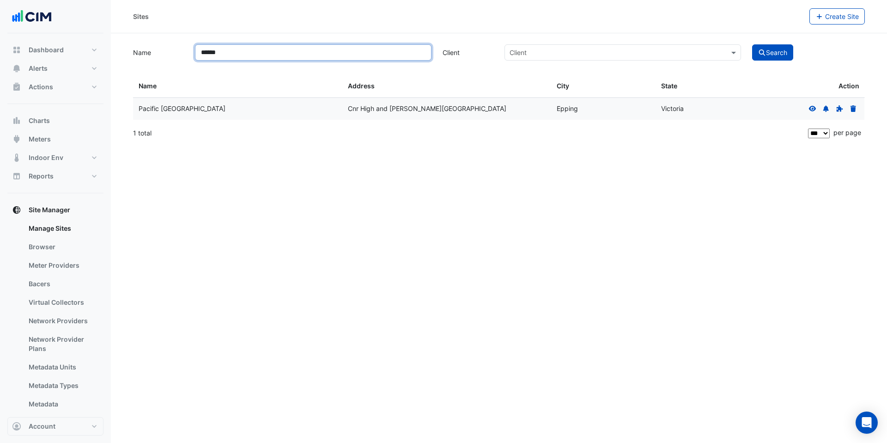
drag, startPoint x: 246, startPoint y: 52, endPoint x: 157, endPoint y: 48, distance: 89.3
click at [157, 48] on div "Name ****** Client Client Search" at bounding box center [499, 52] width 743 height 18
type input "**********"
click at [752, 44] on button "Search" at bounding box center [773, 52] width 42 height 16
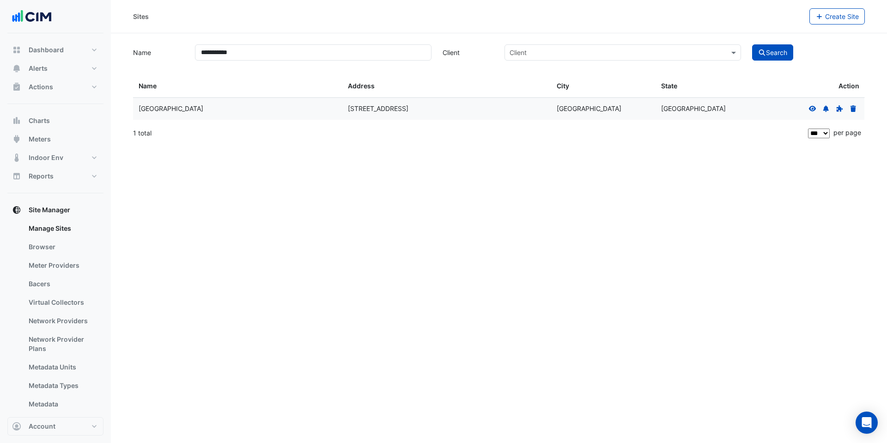
click at [810, 107] on icon at bounding box center [812, 108] width 7 height 6
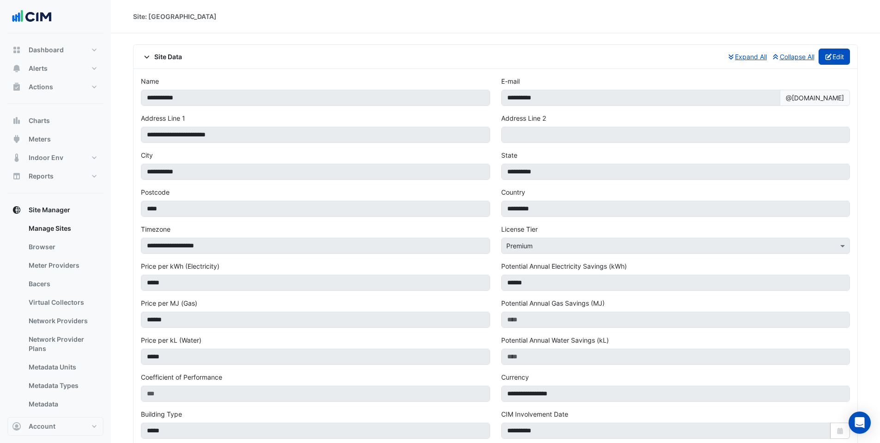
click at [830, 60] on fa-icon "button" at bounding box center [829, 57] width 8 height 8
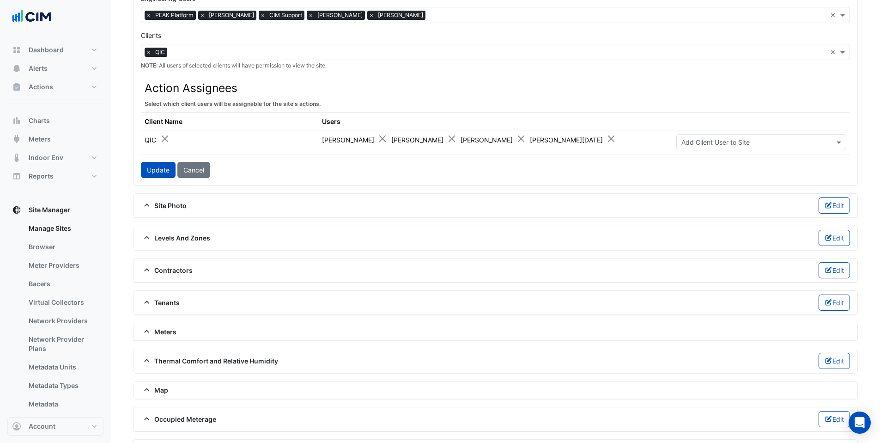
scroll to position [457, 0]
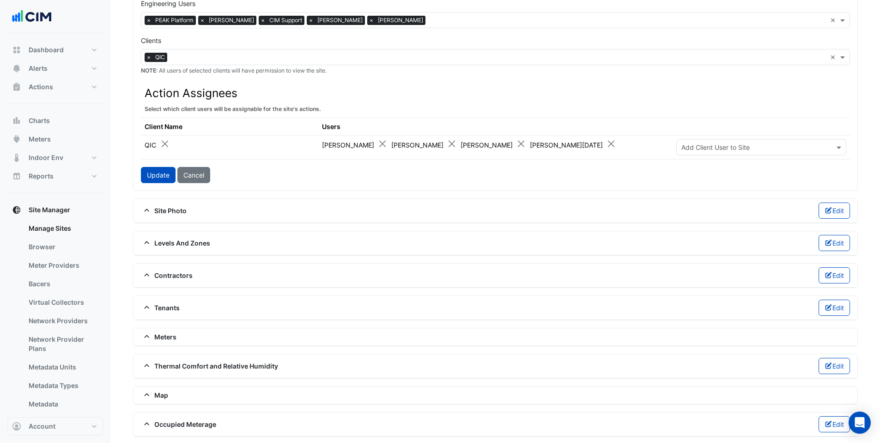
click at [367, 18] on span "×" at bounding box center [371, 20] width 8 height 9
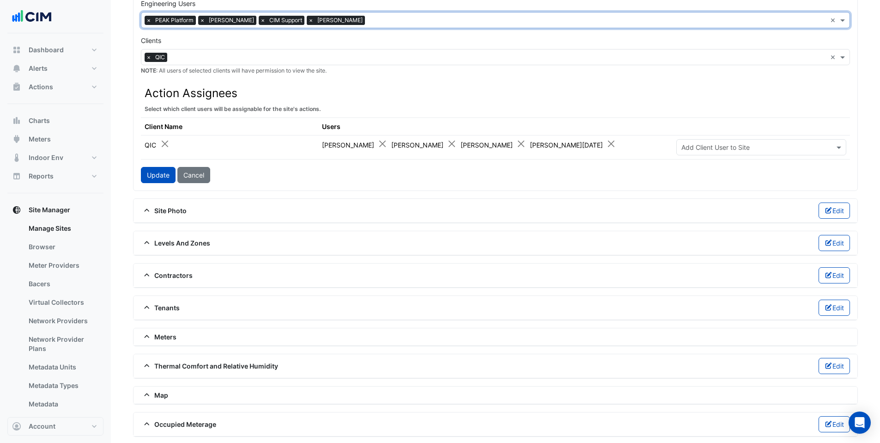
click at [307, 20] on span "×" at bounding box center [311, 20] width 8 height 9
click at [201, 21] on span "×" at bounding box center [202, 20] width 8 height 9
click at [301, 22] on input "text" at bounding box center [537, 21] width 579 height 10
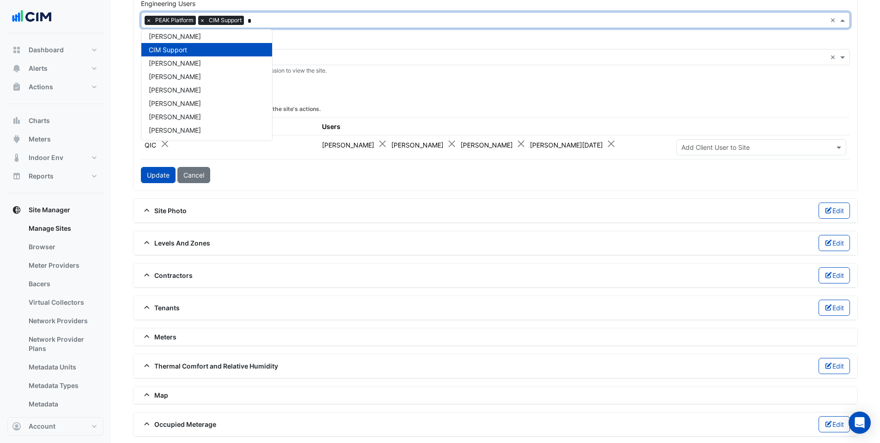
scroll to position [0, 0]
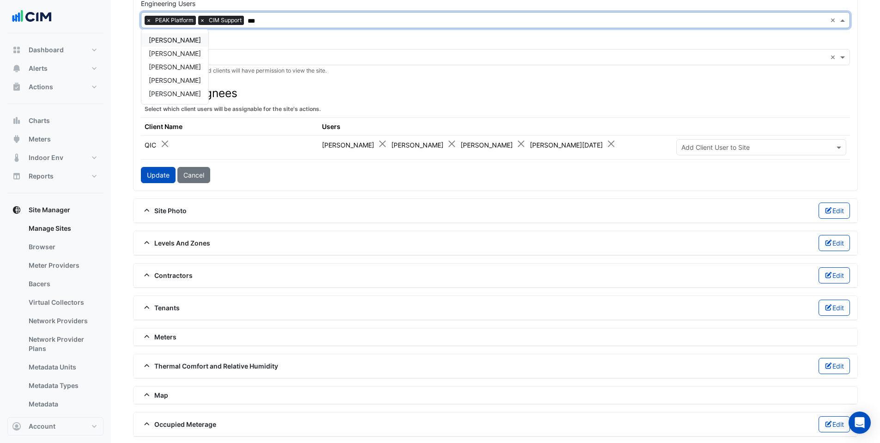
type input "****"
click at [175, 39] on span "[PERSON_NAME]" at bounding box center [175, 40] width 52 height 8
type input "****"
click at [166, 37] on span "[PERSON_NAME]" at bounding box center [175, 40] width 52 height 8
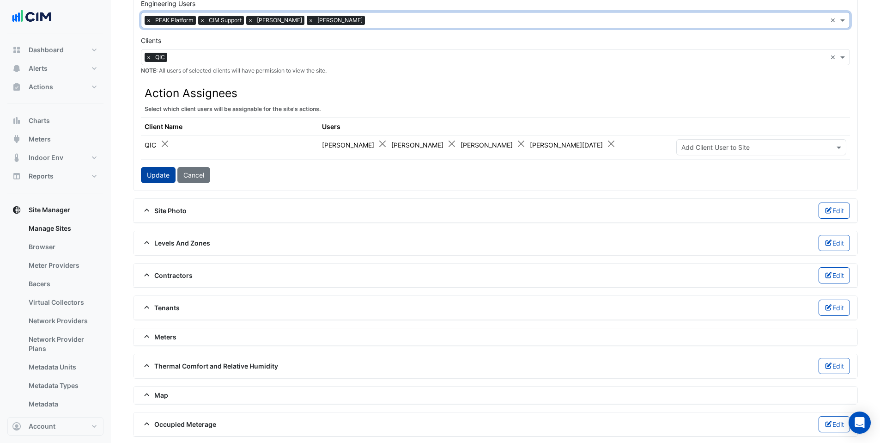
click at [164, 168] on button "Update" at bounding box center [158, 175] width 35 height 16
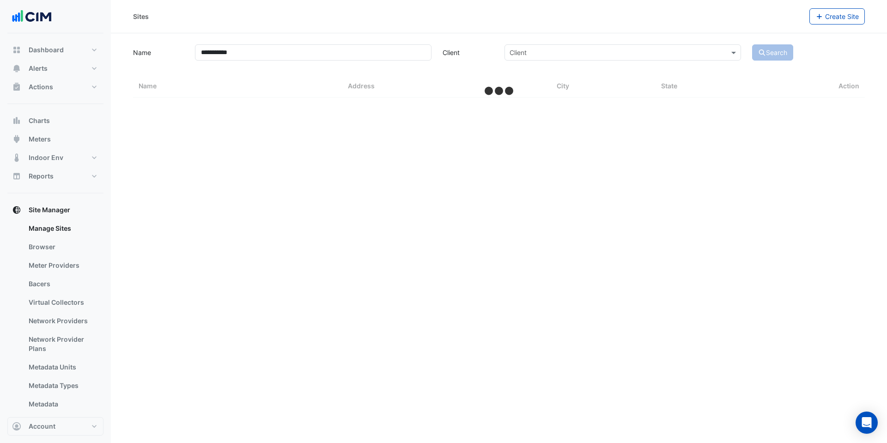
select select "***"
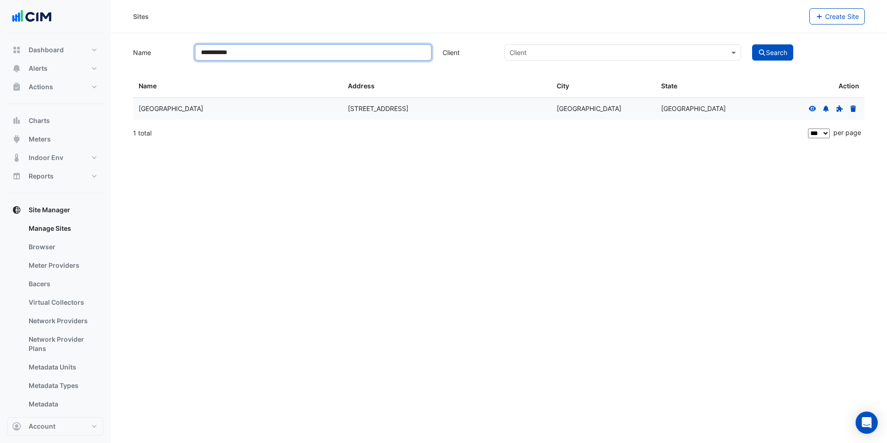
drag, startPoint x: 239, startPoint y: 52, endPoint x: 202, endPoint y: 48, distance: 37.6
click at [202, 48] on input "**********" at bounding box center [313, 52] width 237 height 16
type input "******"
click at [814, 107] on icon at bounding box center [813, 108] width 8 height 6
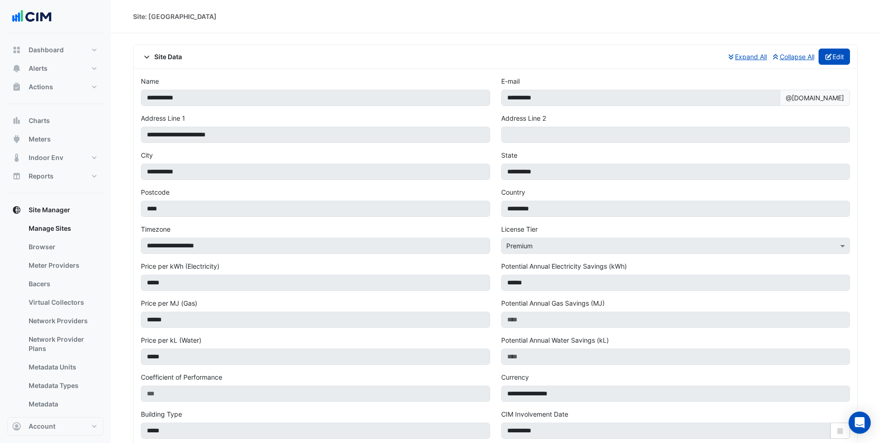
click at [840, 56] on button "Edit" at bounding box center [835, 57] width 32 height 16
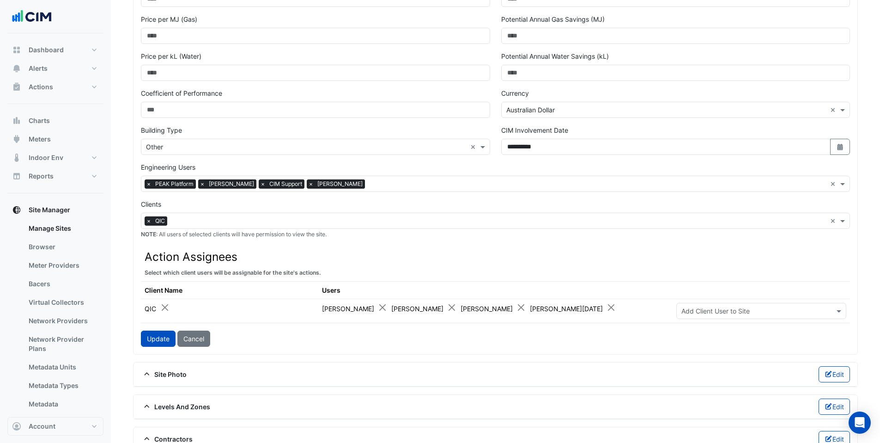
scroll to position [292, 0]
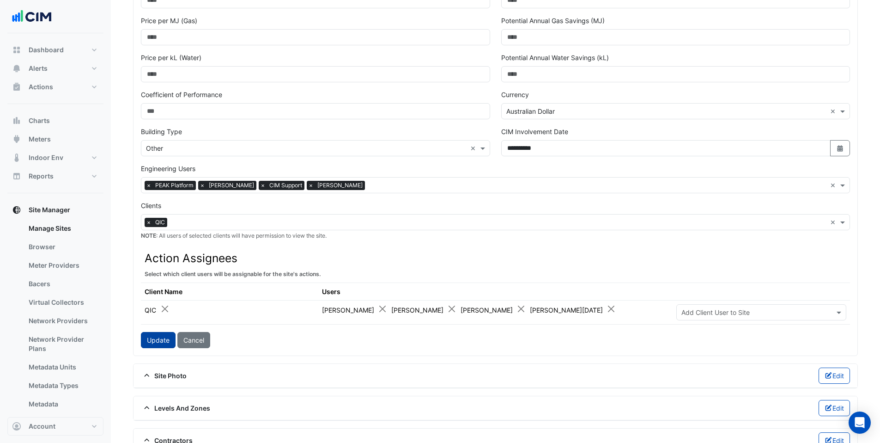
click at [162, 338] on button "Update" at bounding box center [158, 340] width 35 height 16
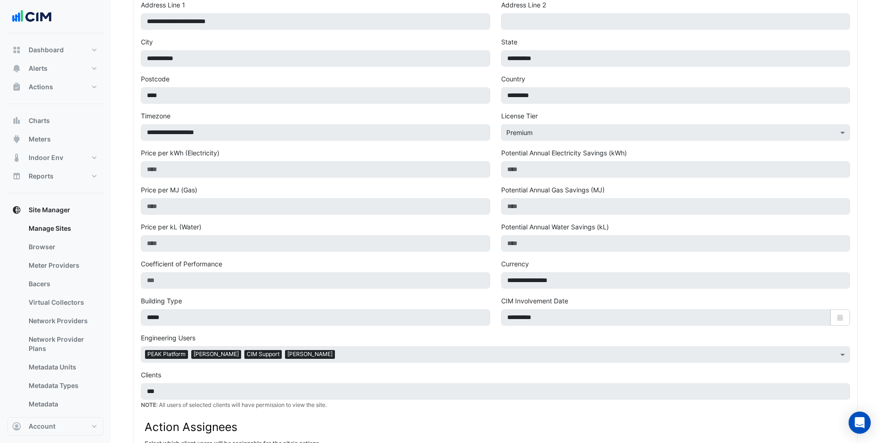
scroll to position [0, 0]
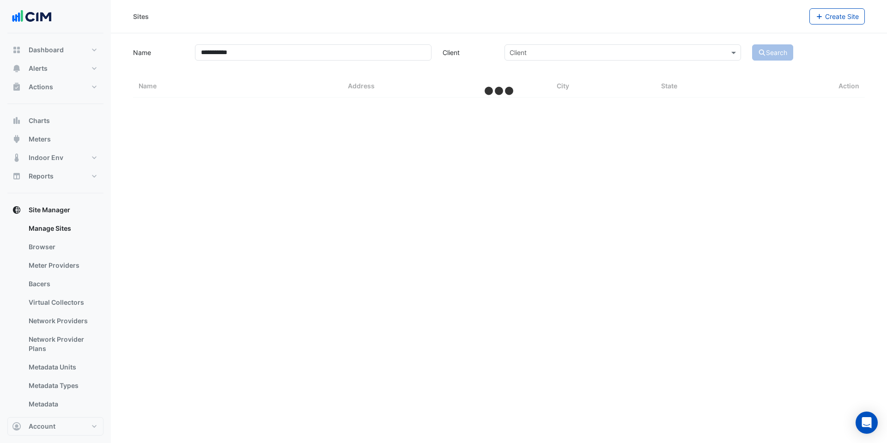
select select "***"
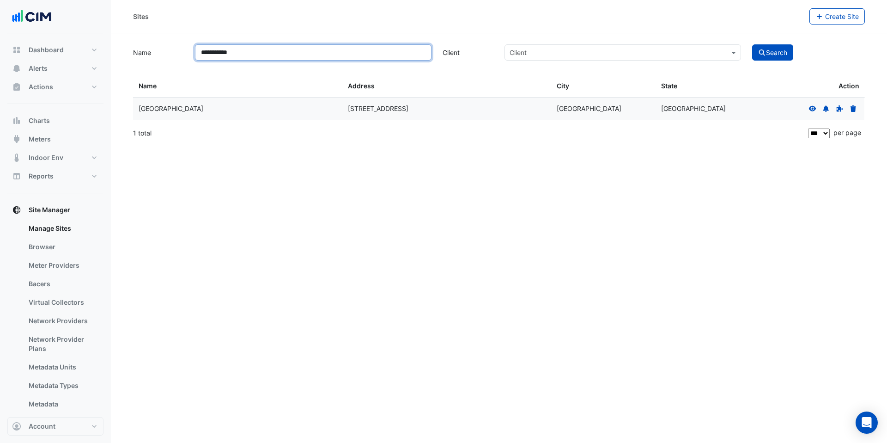
drag, startPoint x: 246, startPoint y: 53, endPoint x: 138, endPoint y: 43, distance: 108.6
click at [138, 43] on div "**********" at bounding box center [499, 52] width 743 height 18
type input "**********"
click at [752, 44] on button "Search" at bounding box center [773, 52] width 42 height 16
click at [815, 106] on icon at bounding box center [813, 108] width 8 height 6
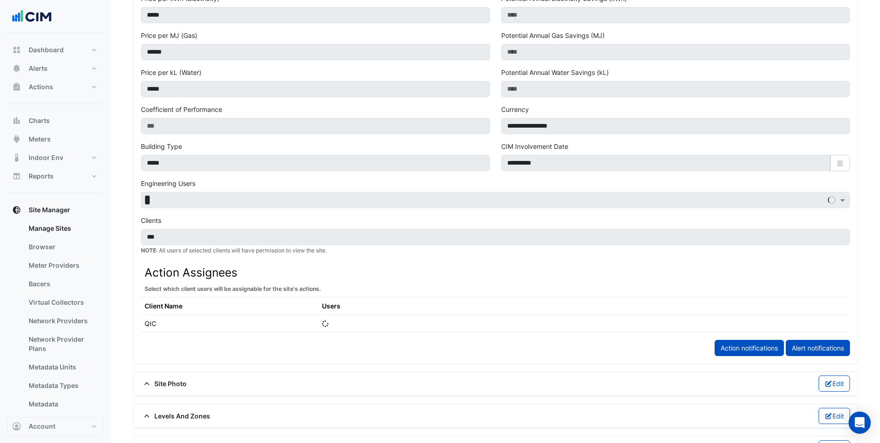
scroll to position [507, 0]
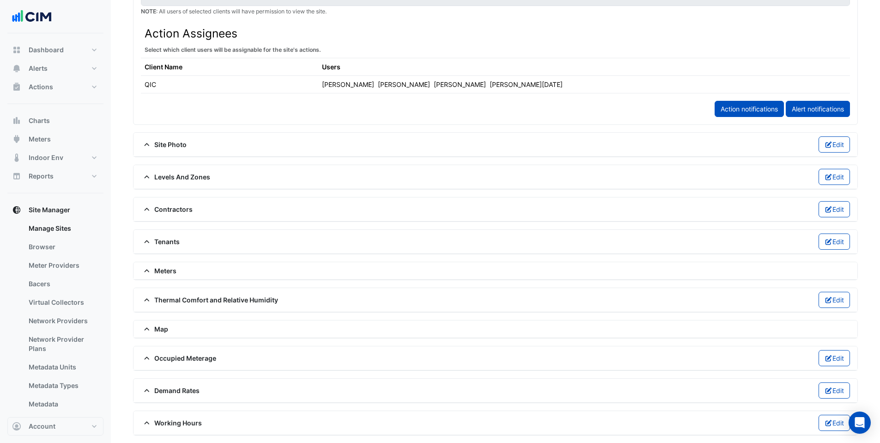
click at [169, 272] on span "Meters" at bounding box center [159, 271] width 36 height 10
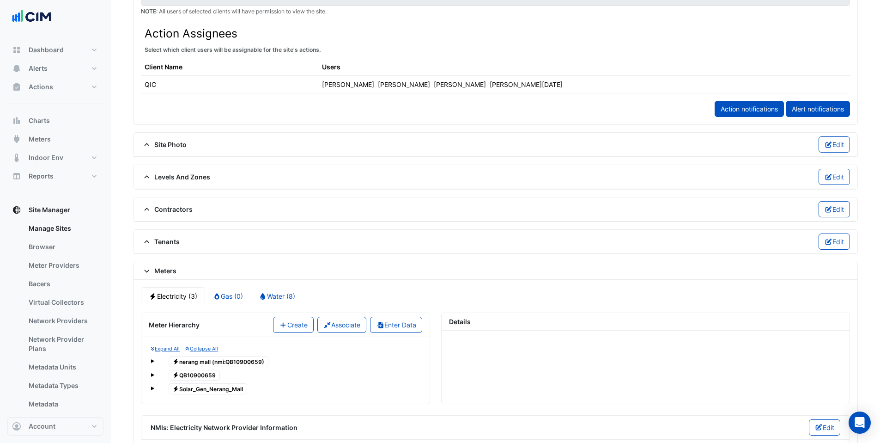
click at [169, 272] on span "Meters" at bounding box center [159, 271] width 36 height 10
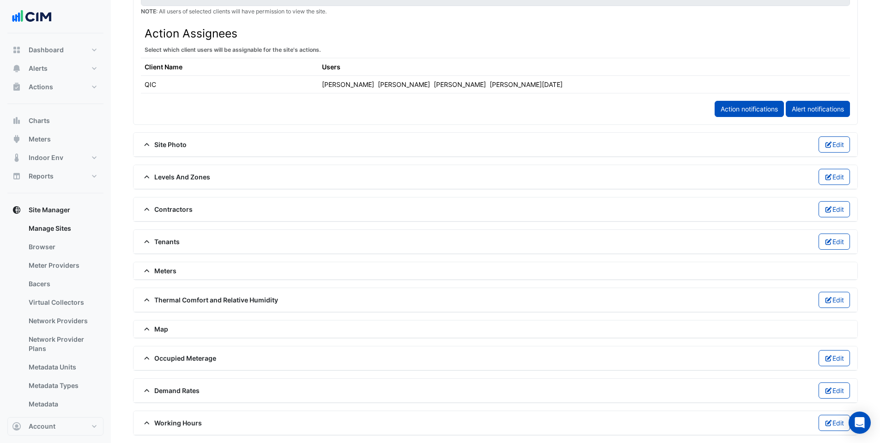
click at [173, 213] on span "Contractors" at bounding box center [167, 209] width 52 height 10
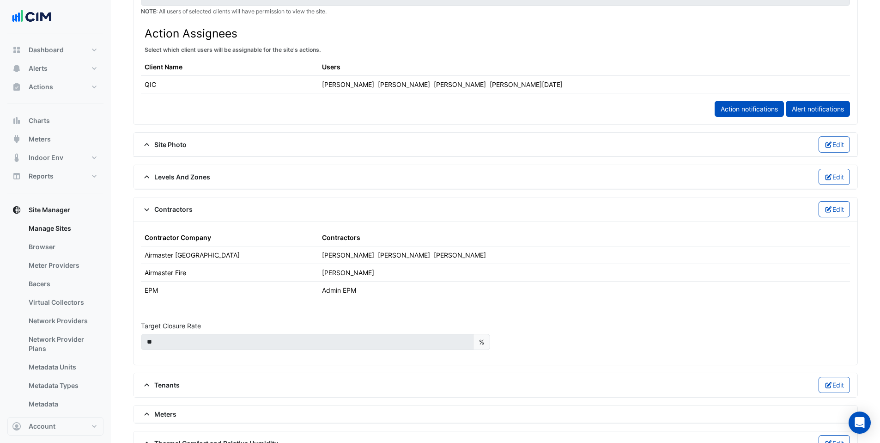
click at [170, 201] on div "Contractors Edit" at bounding box center [495, 209] width 709 height 16
click at [171, 213] on span "Contractors" at bounding box center [167, 209] width 52 height 10
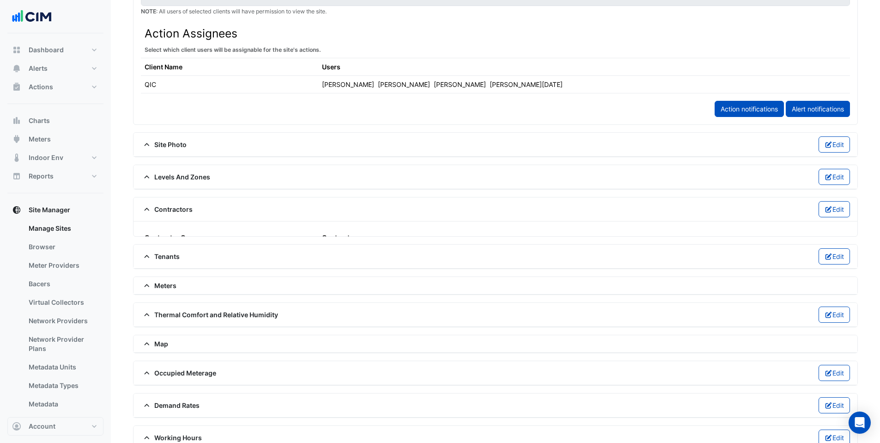
click at [168, 174] on span "Levels And Zones" at bounding box center [175, 177] width 69 height 10
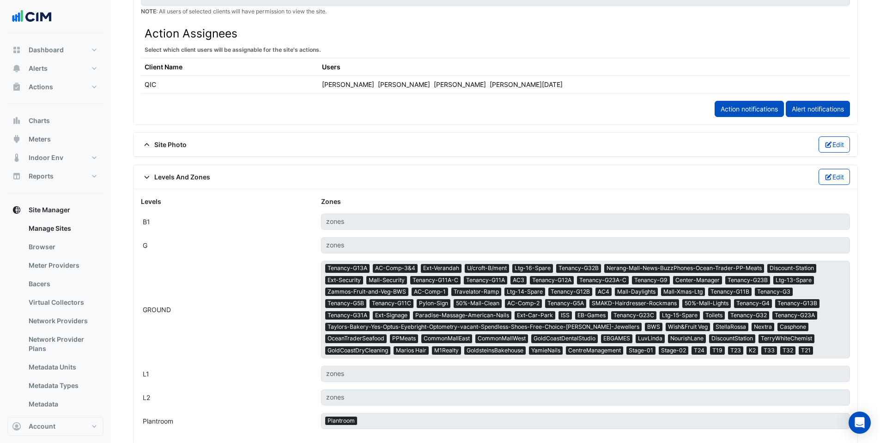
click at [171, 140] on span "Site Photo" at bounding box center [164, 145] width 46 height 10
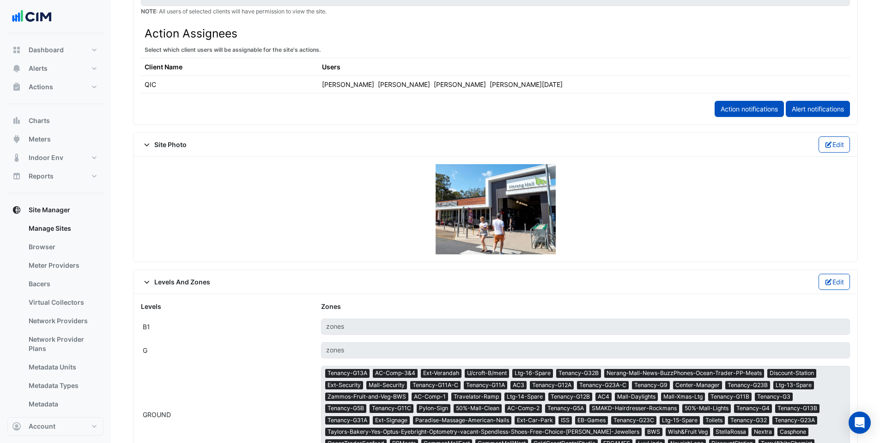
click at [143, 142] on icon at bounding box center [147, 144] width 8 height 6
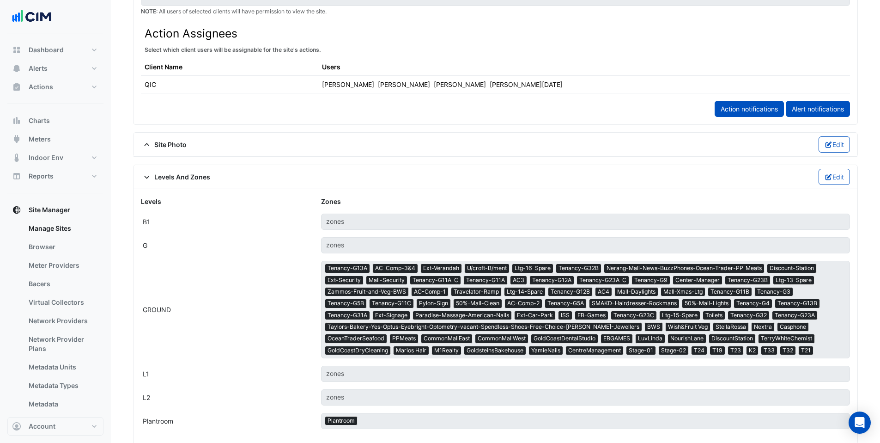
click at [152, 178] on span at bounding box center [147, 177] width 13 height 8
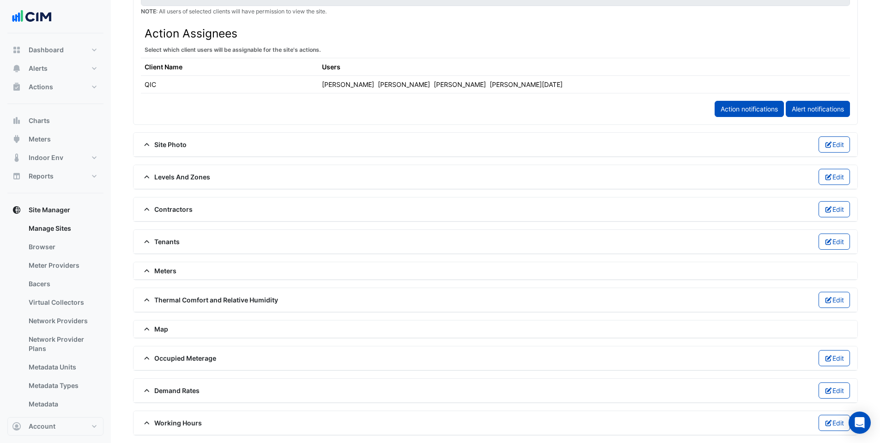
click at [162, 275] on span "Meters" at bounding box center [159, 271] width 36 height 10
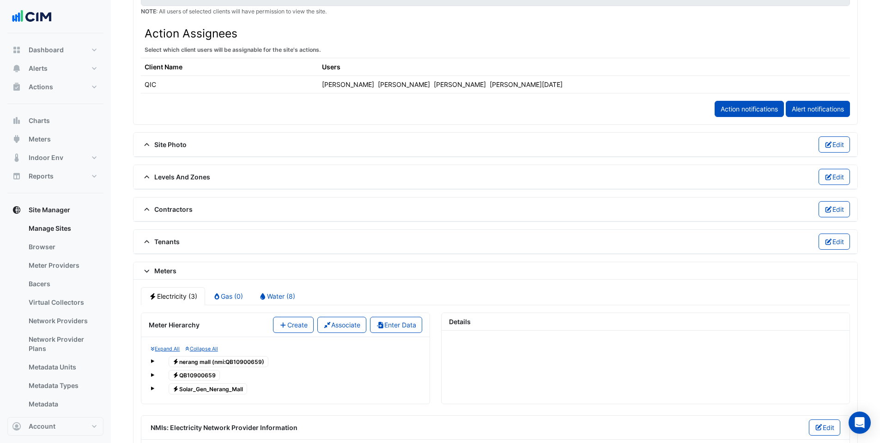
click at [154, 361] on span at bounding box center [153, 361] width 4 height 4
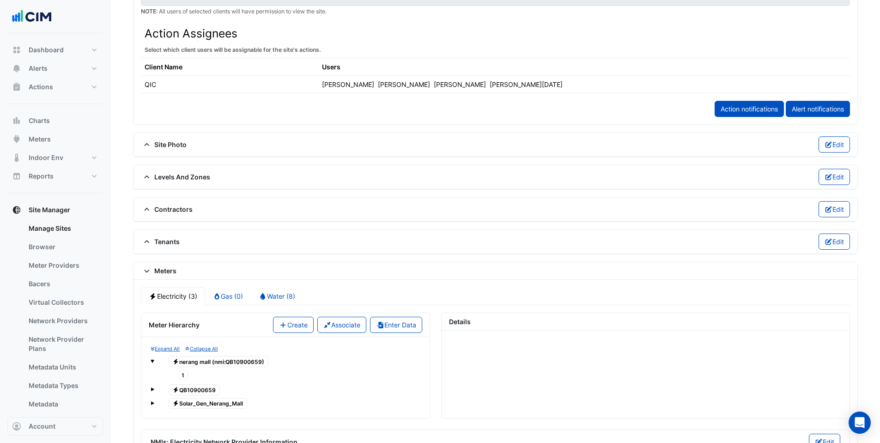
click at [153, 361] on span at bounding box center [153, 361] width 4 height 4
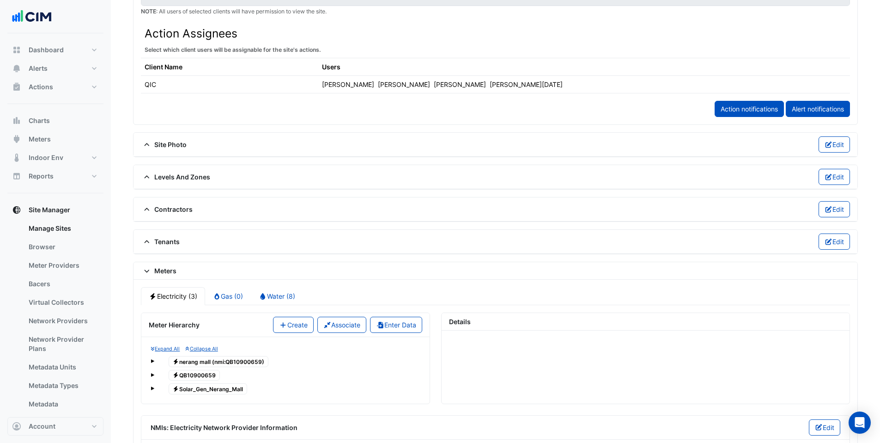
click at [153, 374] on span at bounding box center [153, 375] width 4 height 4
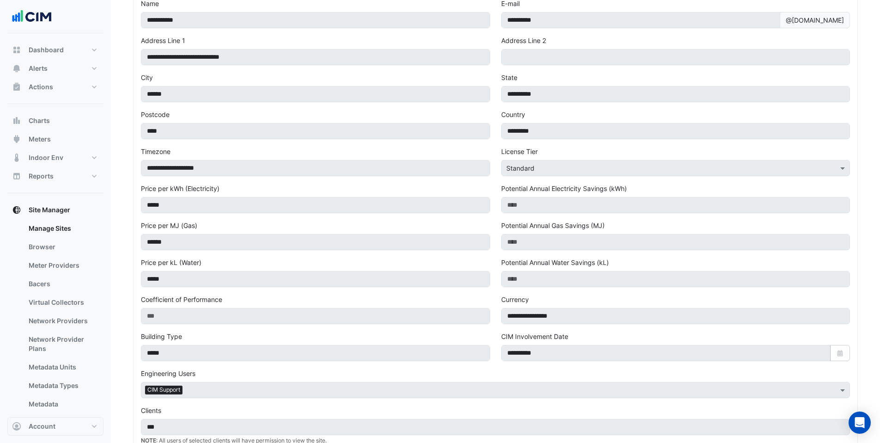
scroll to position [27, 0]
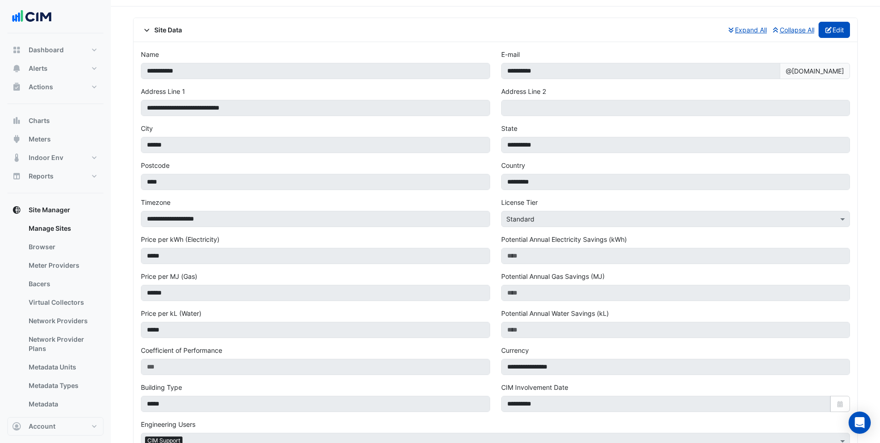
click at [831, 31] on button "Edit" at bounding box center [835, 30] width 32 height 16
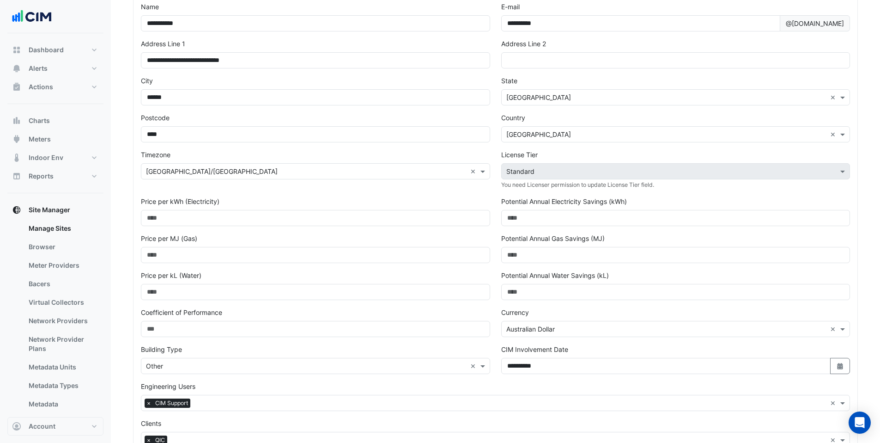
scroll to position [75, 0]
click at [209, 399] on input "text" at bounding box center [510, 403] width 633 height 10
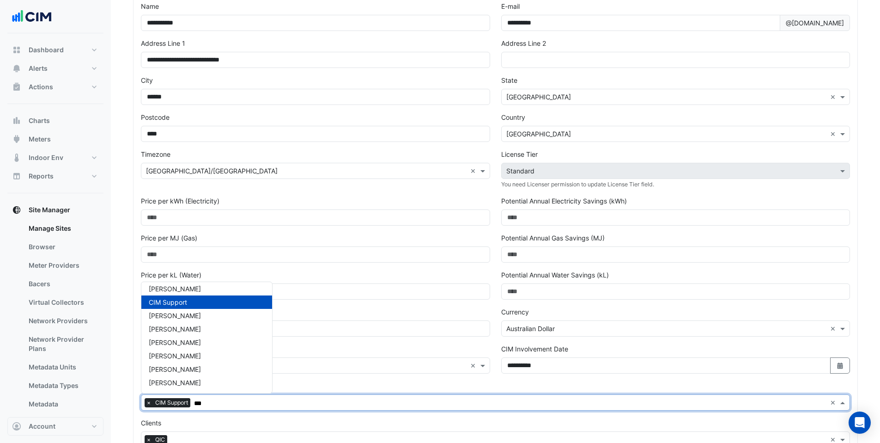
scroll to position [0, 0]
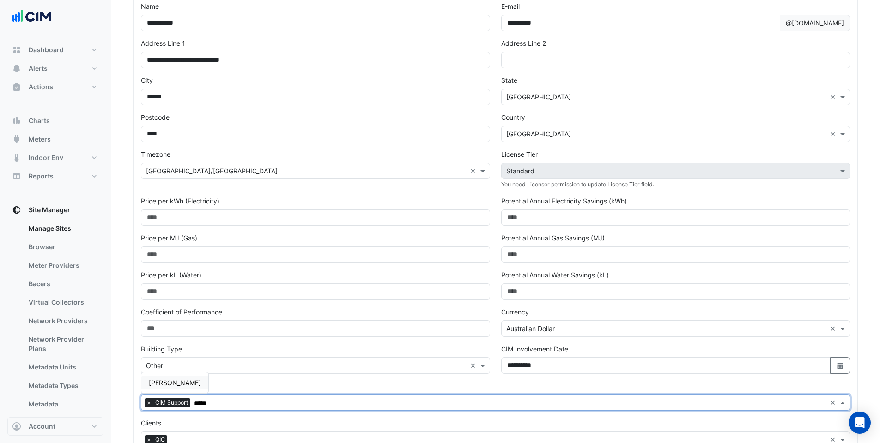
type input "******"
click at [153, 380] on span "[PERSON_NAME]" at bounding box center [175, 383] width 52 height 8
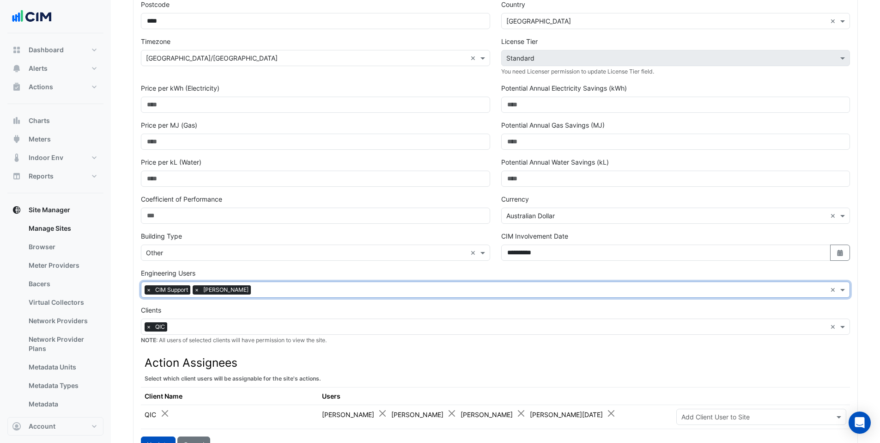
scroll to position [310, 0]
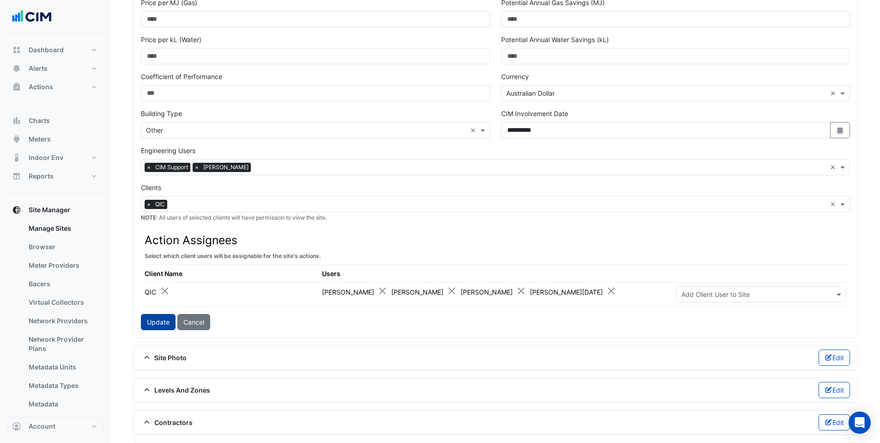
click at [160, 316] on button "Update" at bounding box center [158, 322] width 35 height 16
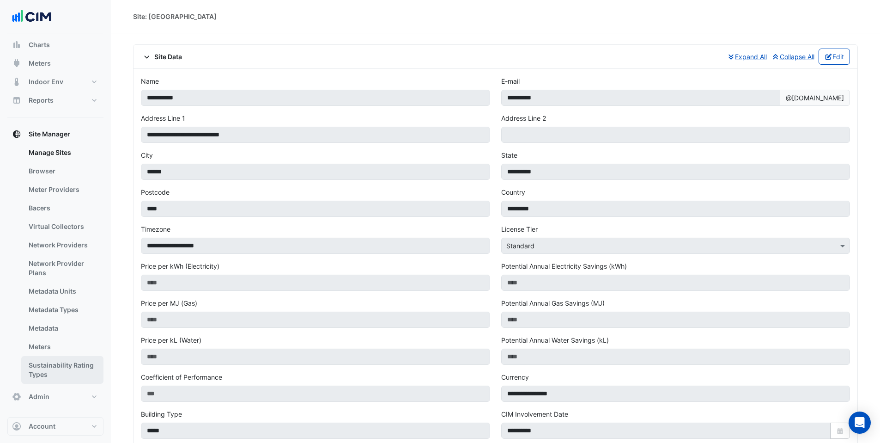
scroll to position [2, 0]
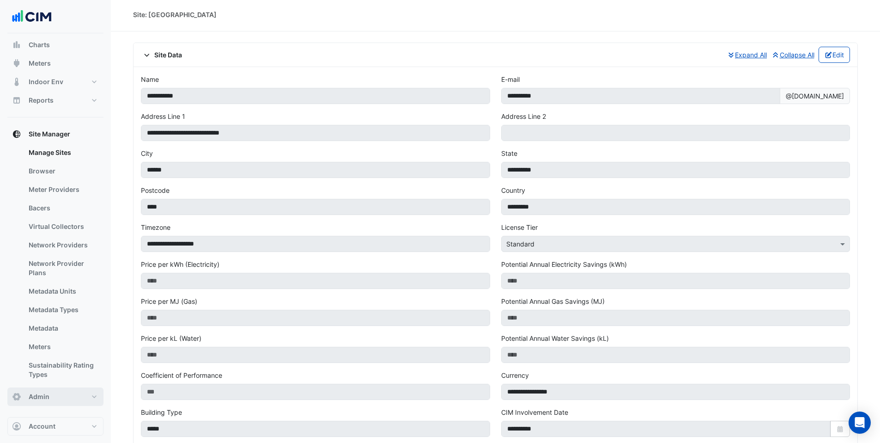
click at [42, 399] on span "Admin" at bounding box center [39, 396] width 21 height 9
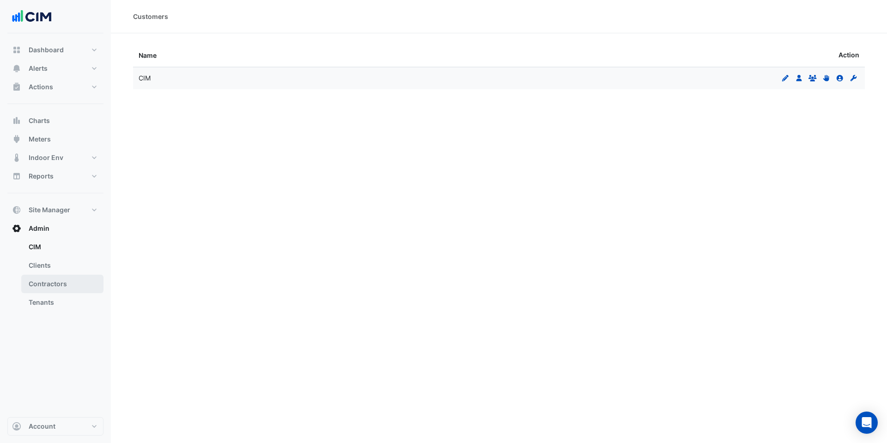
click at [48, 285] on link "Contractors" at bounding box center [62, 284] width 82 height 18
select select "***"
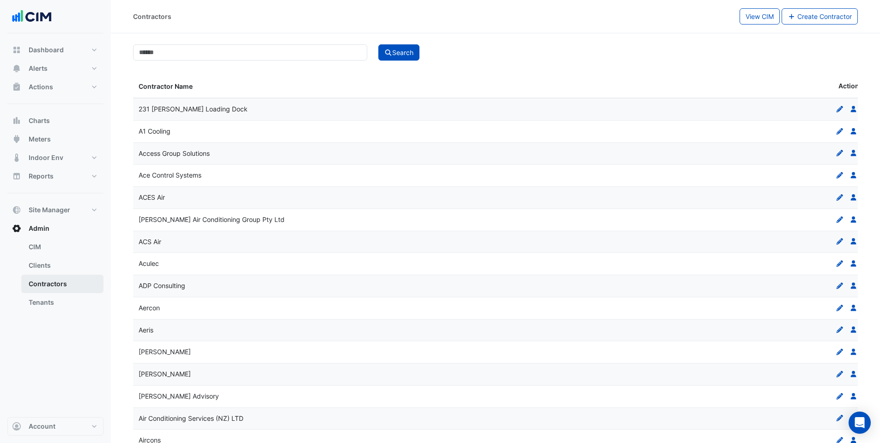
click at [59, 284] on link "Contractors" at bounding box center [62, 284] width 82 height 18
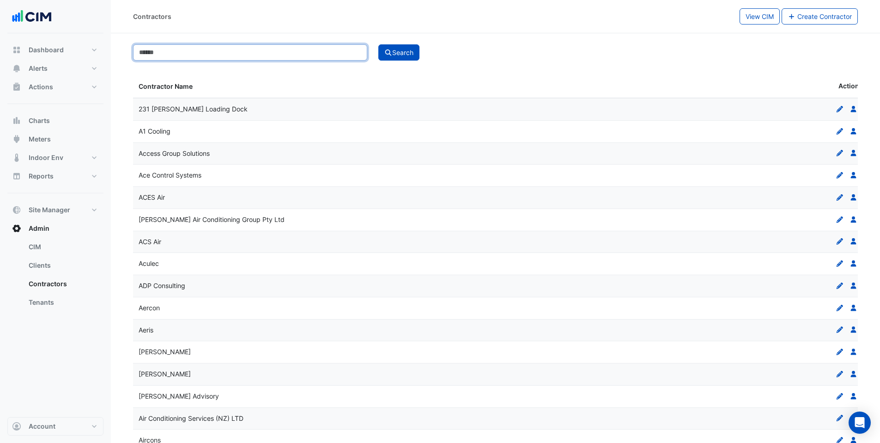
click at [235, 51] on input at bounding box center [250, 52] width 234 height 16
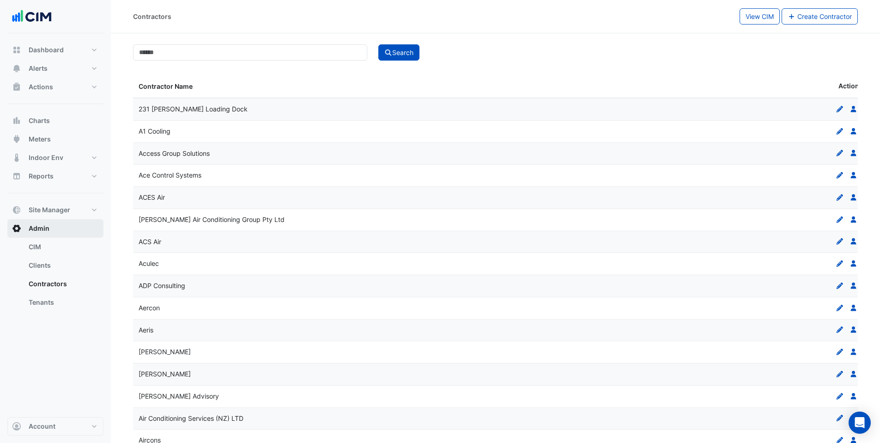
click at [55, 227] on button "Admin" at bounding box center [55, 228] width 96 height 18
click at [55, 249] on link "CIM" at bounding box center [62, 247] width 82 height 18
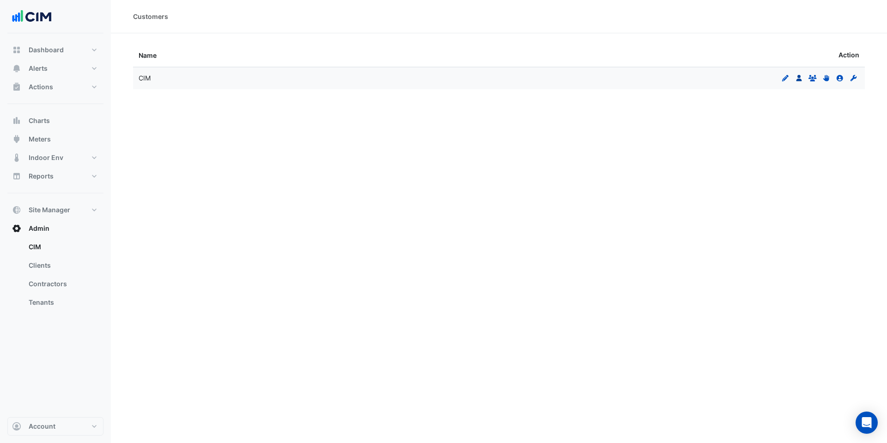
click at [799, 79] on icon at bounding box center [799, 78] width 6 height 6
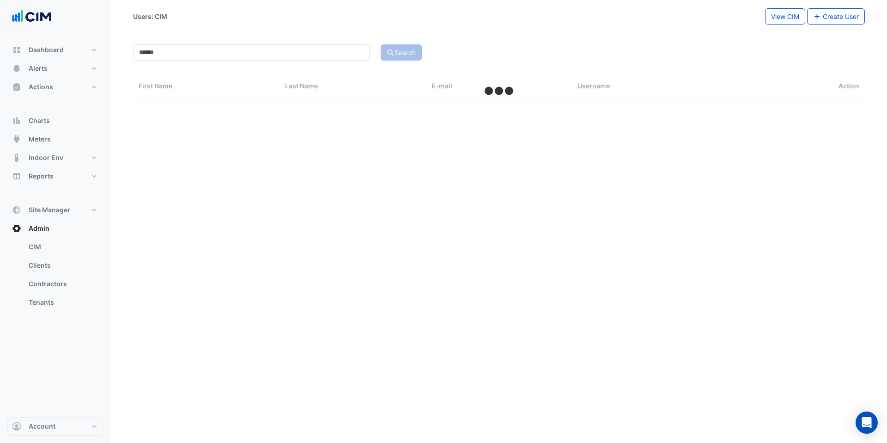
select select "***"
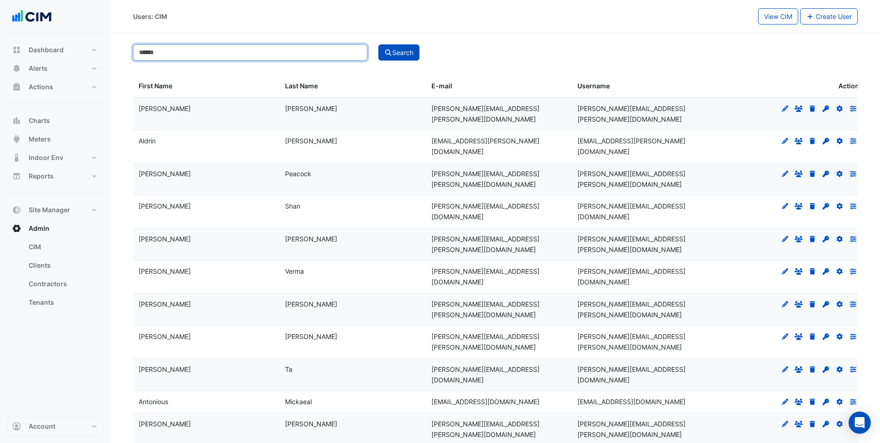
click at [202, 52] on input at bounding box center [250, 52] width 234 height 16
type input "********"
click at [411, 45] on button "Search" at bounding box center [400, 52] width 42 height 16
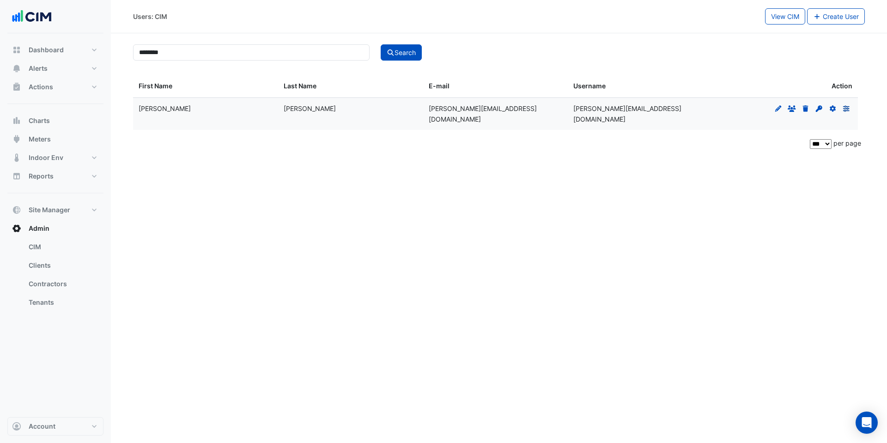
click at [847, 109] on icon "Preferences" at bounding box center [847, 108] width 8 height 6
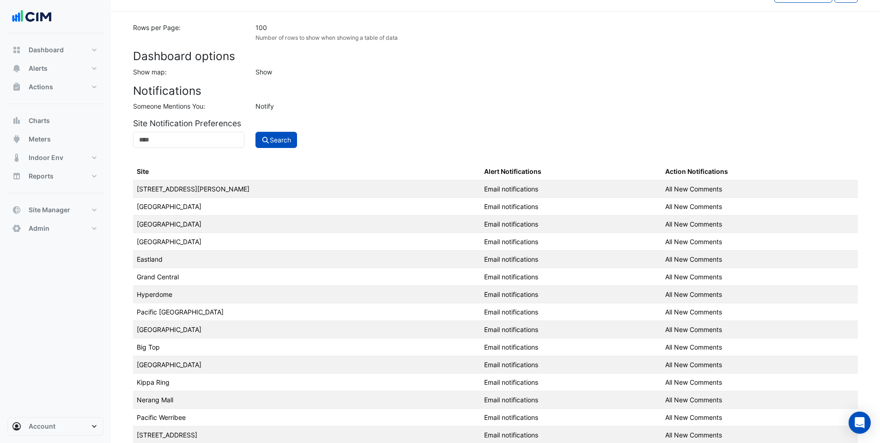
scroll to position [20, 0]
